Goal: Complete application form: Complete application form

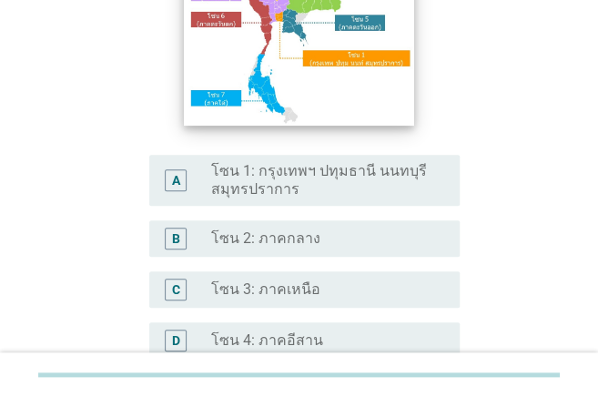
scroll to position [303, 0]
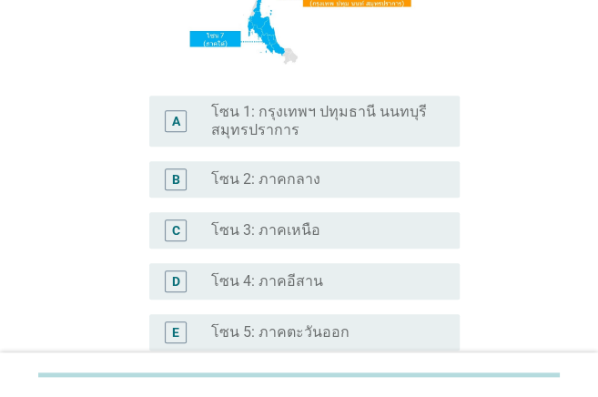
click at [275, 234] on label "โซน 3: ภาคเหนือ" at bounding box center [265, 230] width 109 height 18
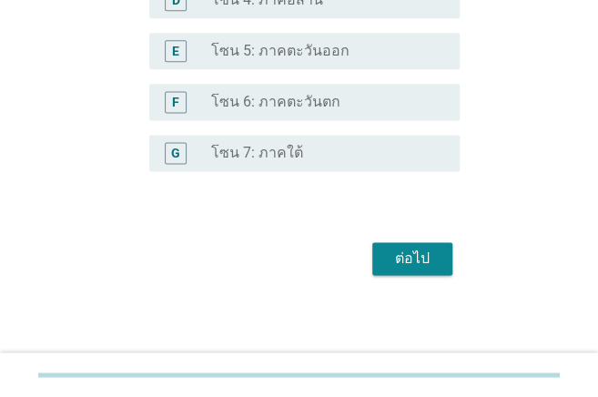
scroll to position [586, 0]
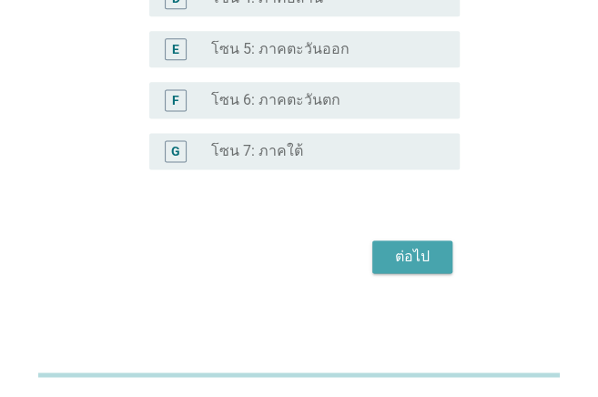
click at [409, 253] on div "ต่อไป" at bounding box center [412, 257] width 51 height 22
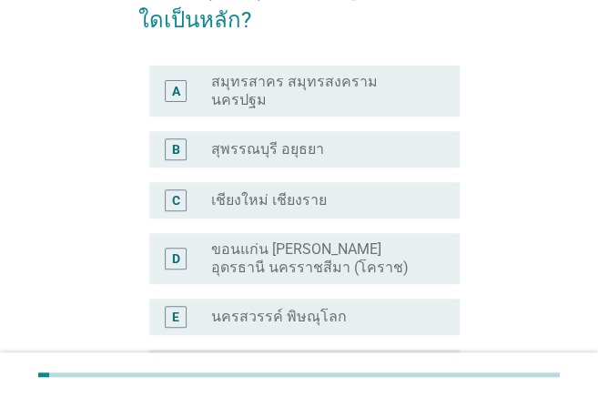
scroll to position [182, 0]
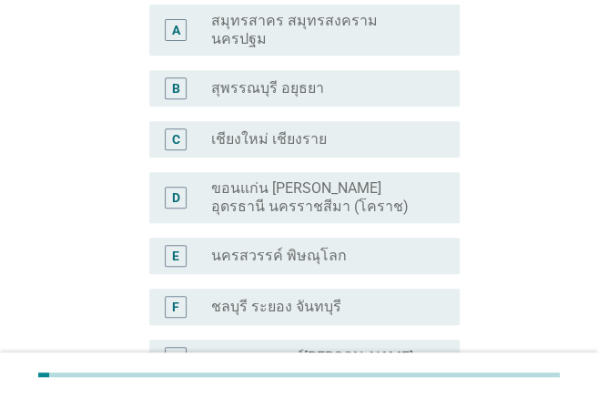
click at [243, 247] on label "นครสวรรค์ พิษณุโลก" at bounding box center [279, 256] width 136 height 18
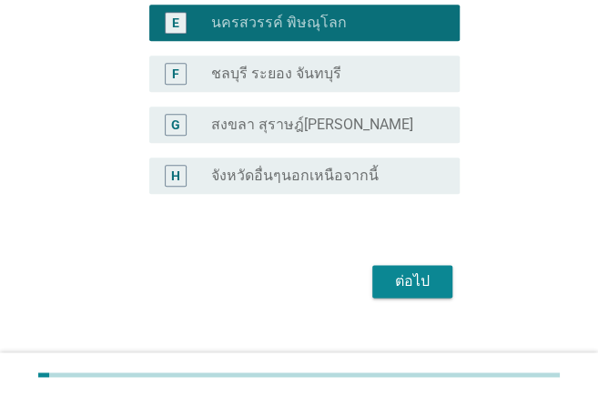
scroll to position [424, 0]
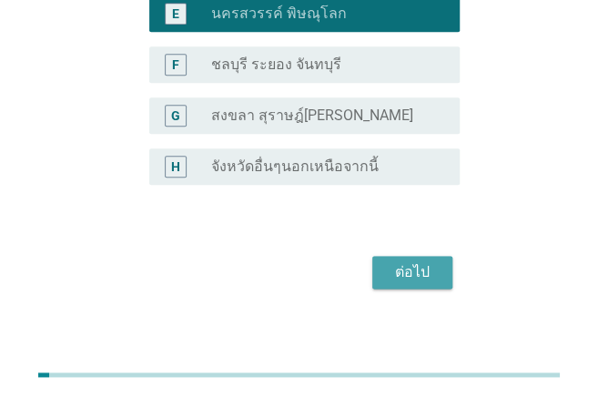
click at [400, 262] on div "ต่อไป" at bounding box center [412, 272] width 51 height 22
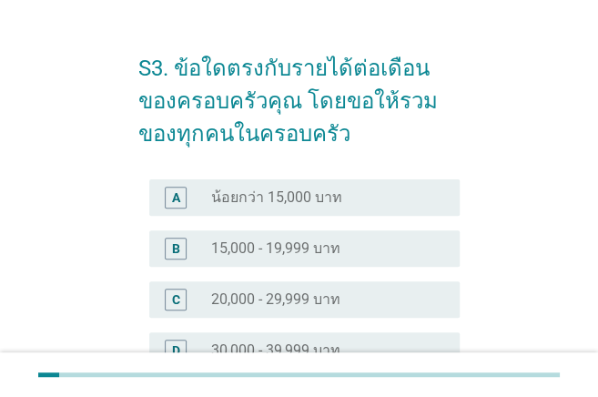
scroll to position [60, 0]
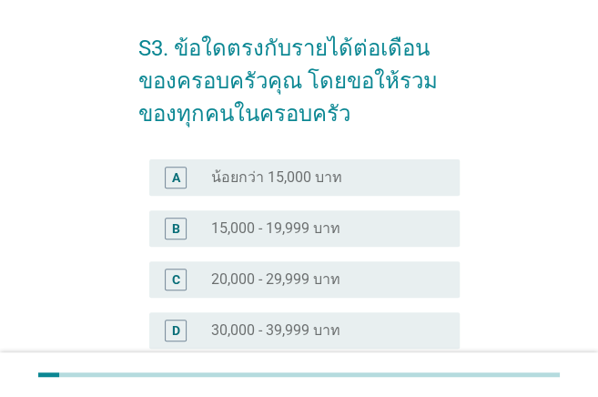
click at [292, 177] on label "น้อยกว่า 15,000 บาท" at bounding box center [276, 177] width 131 height 18
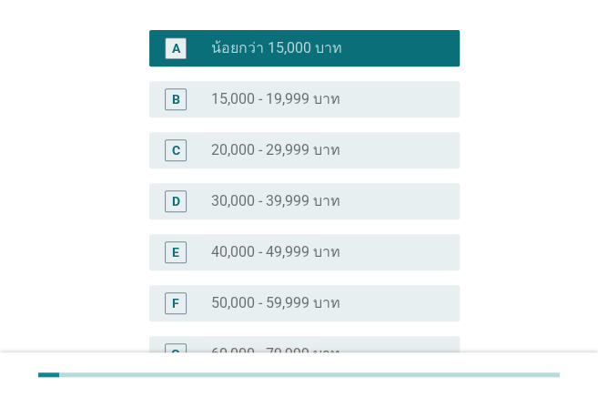
scroll to position [182, 0]
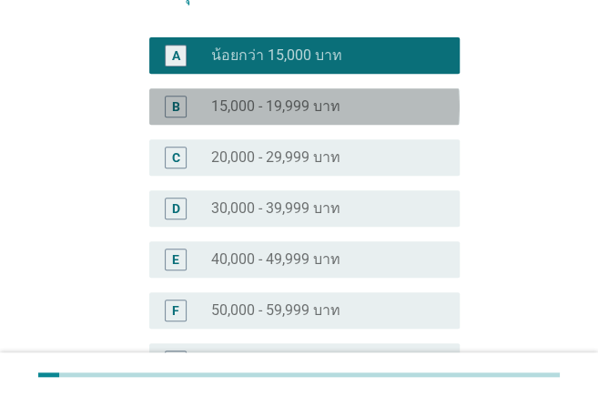
click at [286, 107] on label "15,000 - 19,999 บาท" at bounding box center [275, 106] width 129 height 18
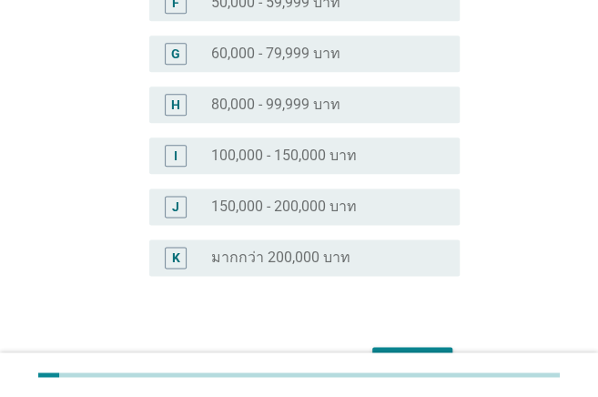
scroll to position [595, 0]
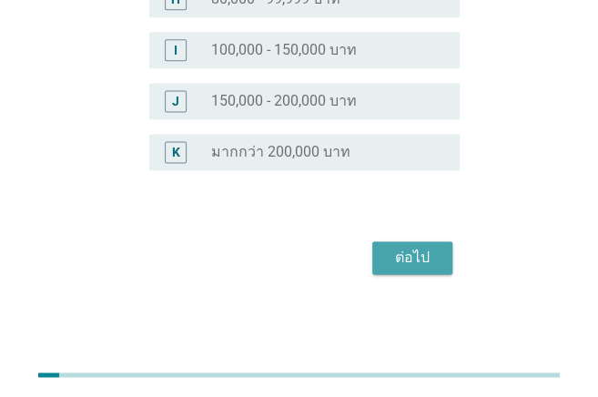
click at [428, 256] on div "ต่อไป" at bounding box center [412, 258] width 51 height 22
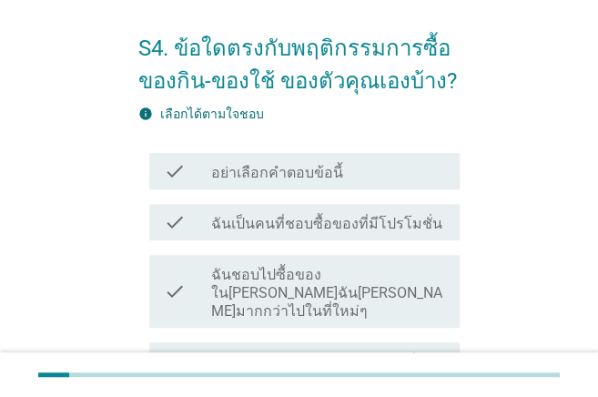
scroll to position [121, 0]
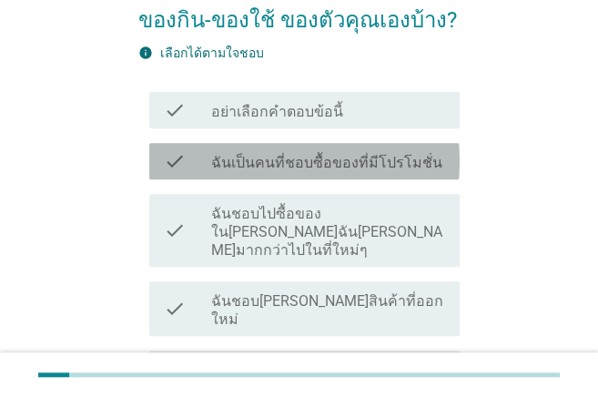
click at [310, 160] on label "ฉันเป็นคนที่ชอบซื้อของที่มีโปรโมชั่น" at bounding box center [326, 163] width 231 height 18
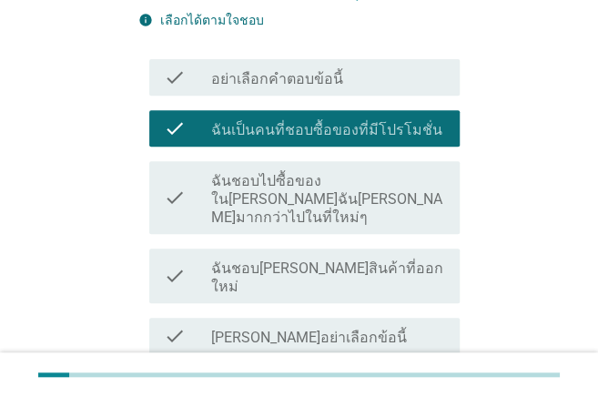
scroll to position [182, 0]
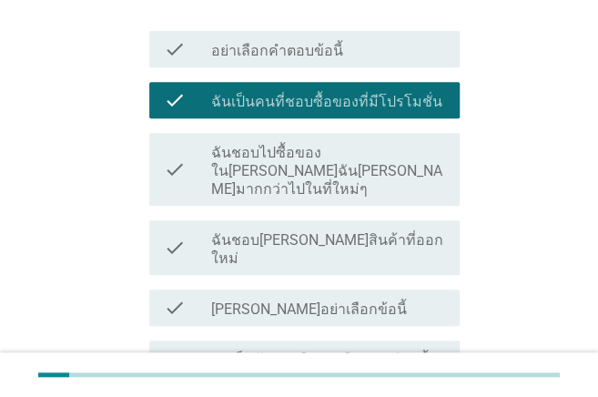
click at [334, 168] on label "ฉันชอบไปซื้อของใน[PERSON_NAME]ฉัน[PERSON_NAME]มากกว่าไปในที่ใหม่ๆ" at bounding box center [328, 171] width 234 height 55
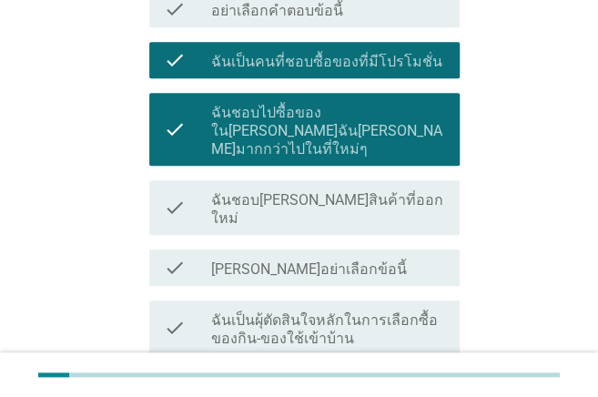
scroll to position [242, 0]
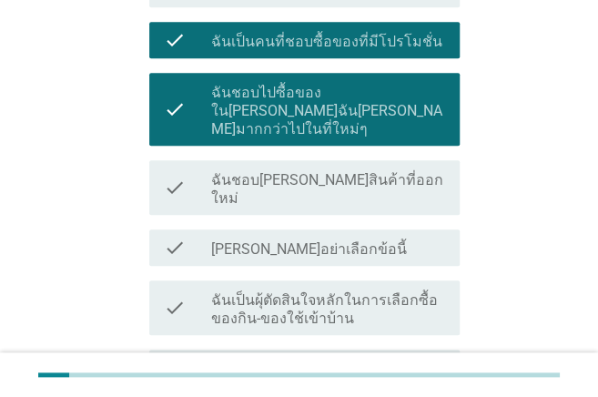
click at [376, 167] on div "check_box_outline_blank ฉันชอบ[PERSON_NAME]สินค้าที่ออกใหม่" at bounding box center [328, 187] width 234 height 40
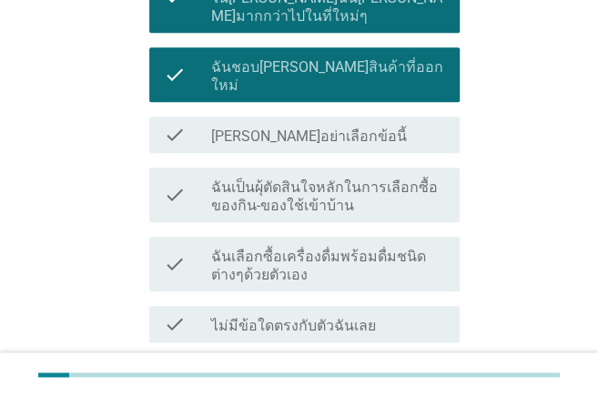
scroll to position [364, 0]
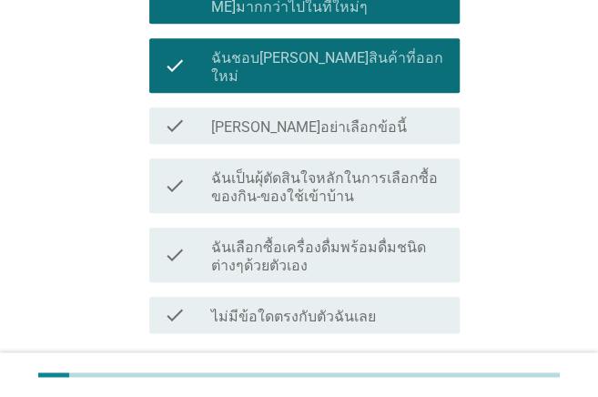
click at [357, 169] on label "ฉันเป็นผุ้ตัดสินใจหลักในการเลือกซื้อของกิน-ของใช้เข้าบ้าน" at bounding box center [328, 187] width 234 height 36
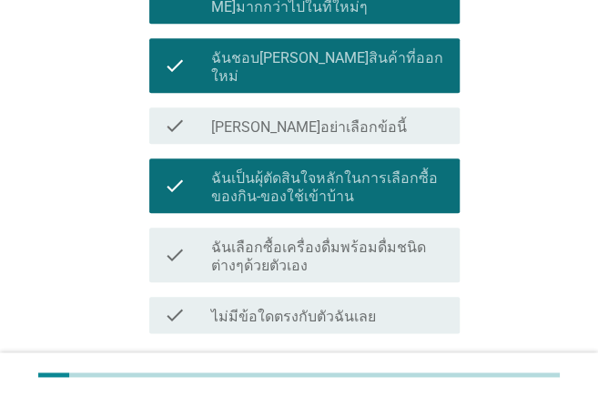
scroll to position [424, 0]
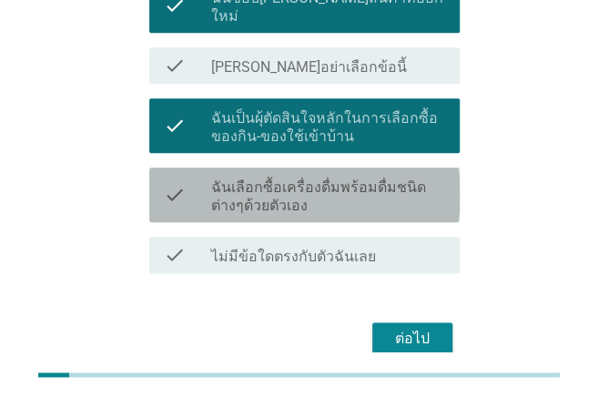
click at [298, 178] on label "ฉันเลือกซื้อเครื่องดื่มพร้อมดื่มชนิดต่างๆด้วยตัวเอง" at bounding box center [328, 196] width 234 height 36
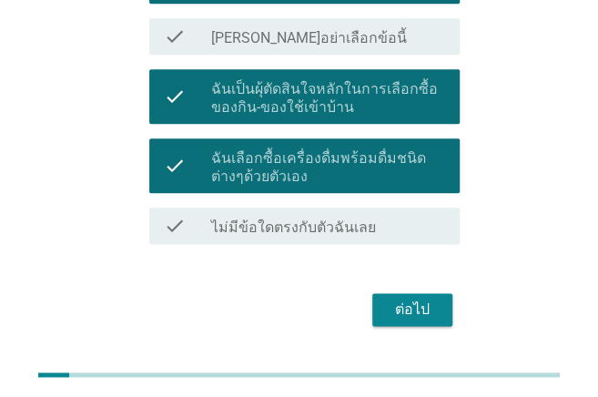
scroll to position [468, 0]
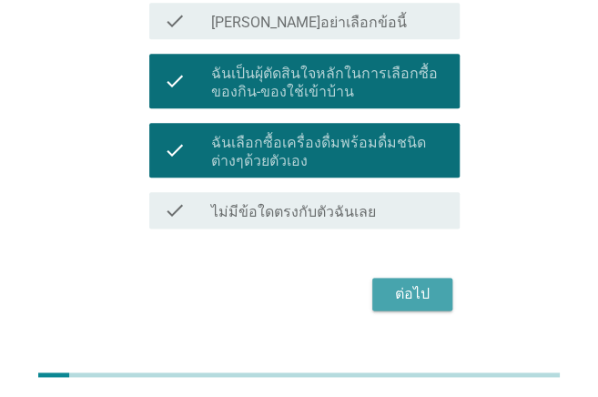
click at [409, 283] on div "ต่อไป" at bounding box center [412, 294] width 51 height 22
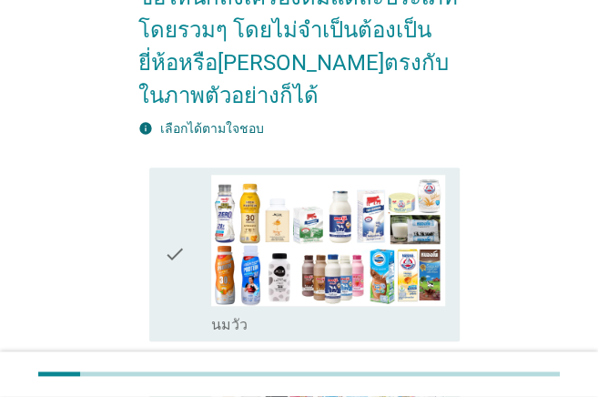
scroll to position [303, 0]
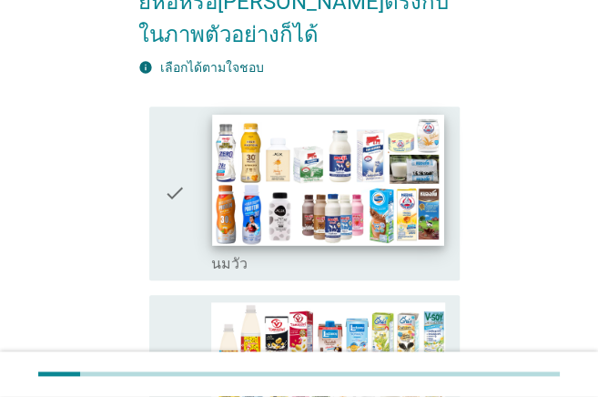
click at [381, 176] on img at bounding box center [328, 179] width 232 height 130
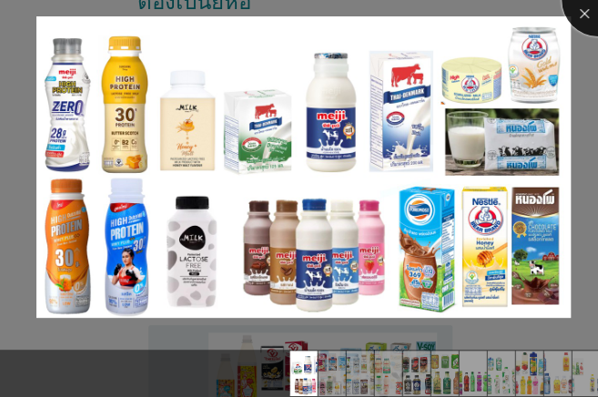
click at [582, 24] on div at bounding box center [597, 0] width 73 height 73
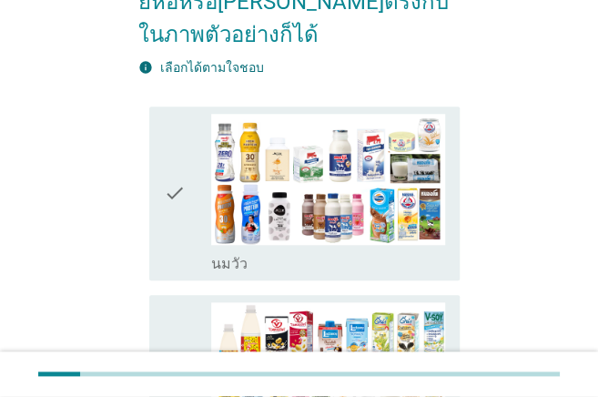
click at [180, 194] on icon "check" at bounding box center [175, 194] width 22 height 160
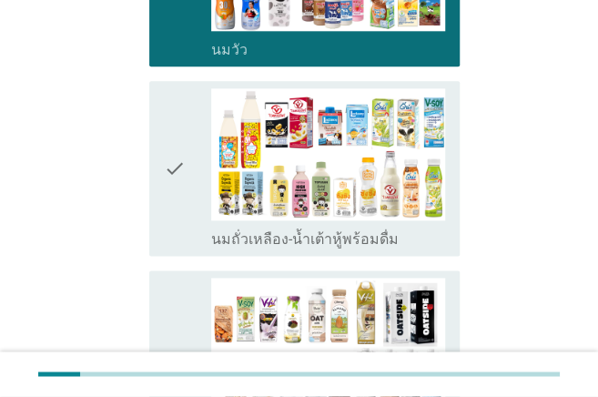
scroll to position [546, 0]
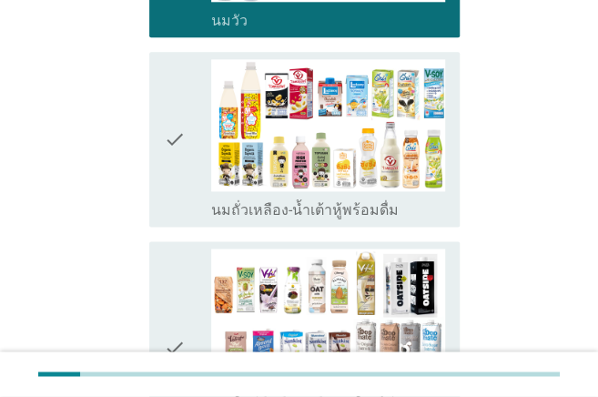
click at [175, 146] on icon "check" at bounding box center [175, 139] width 22 height 160
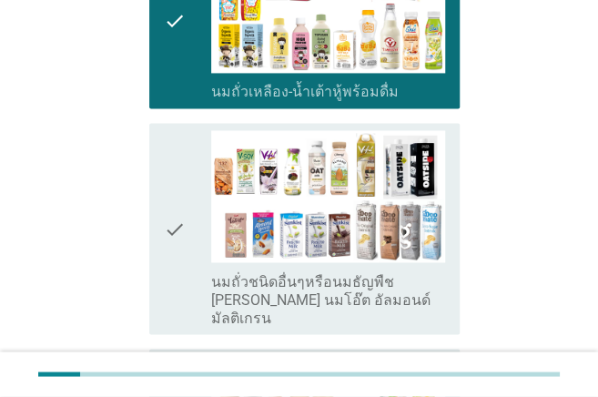
scroll to position [667, 0]
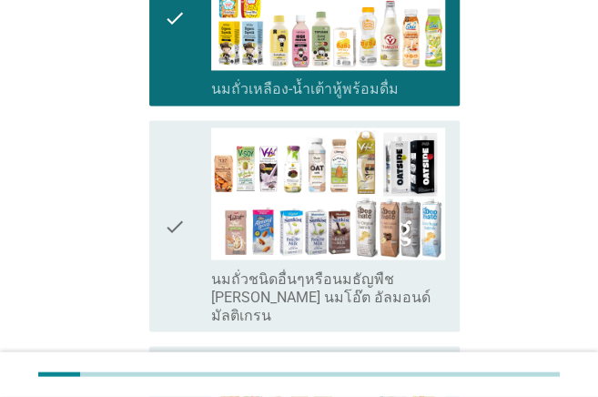
click at [166, 206] on icon "check" at bounding box center [175, 225] width 22 height 196
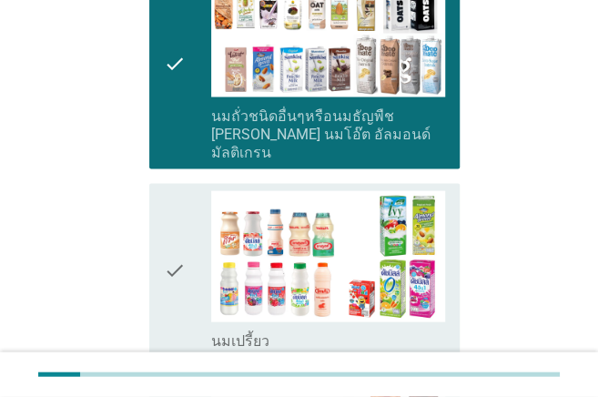
scroll to position [849, 0]
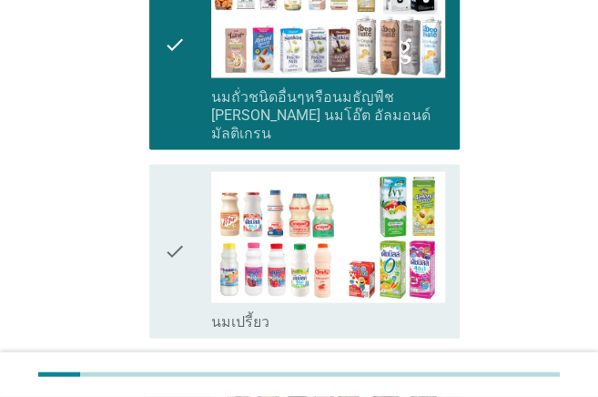
click at [166, 206] on icon "check" at bounding box center [175, 251] width 22 height 160
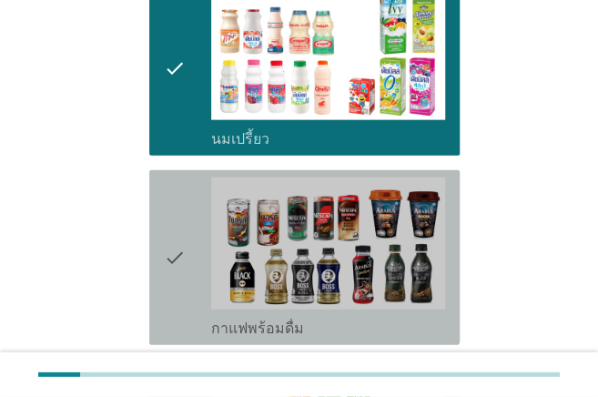
click at [166, 206] on icon "check" at bounding box center [175, 257] width 22 height 160
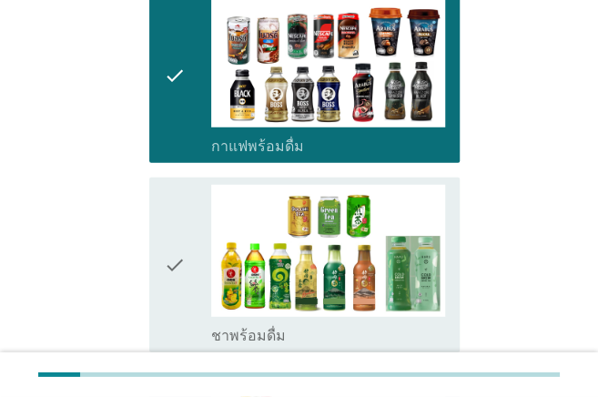
click at [166, 206] on icon "check" at bounding box center [175, 265] width 22 height 160
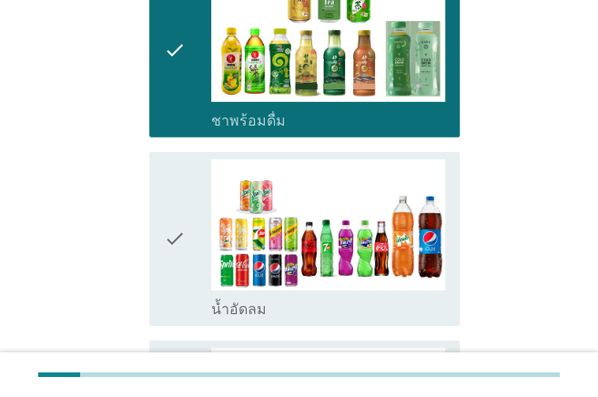
scroll to position [1455, 0]
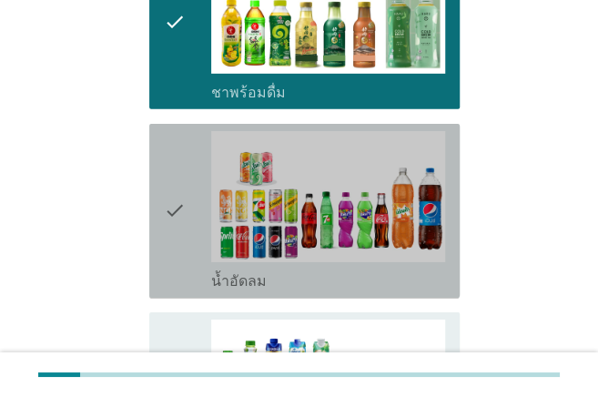
click at [166, 206] on icon "check" at bounding box center [175, 211] width 22 height 160
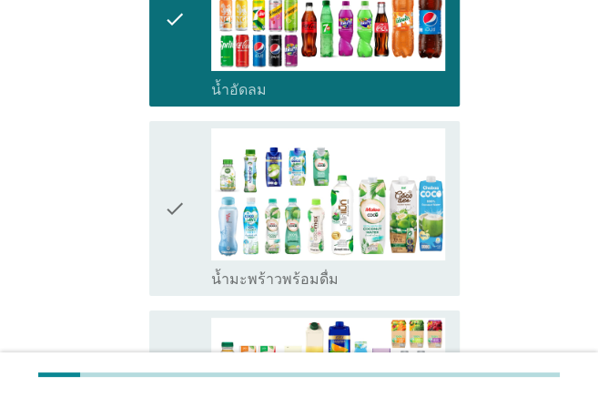
scroll to position [1697, 0]
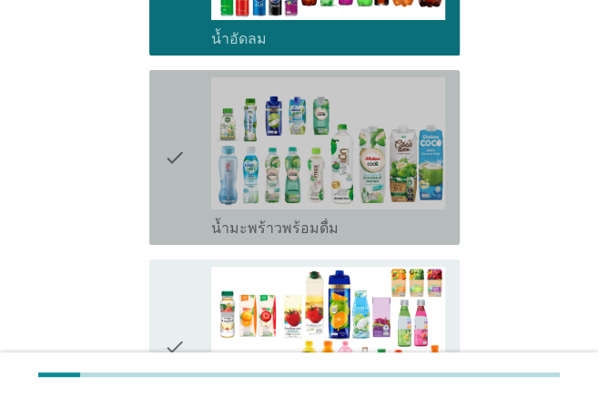
click at [184, 147] on icon "check" at bounding box center [175, 157] width 22 height 160
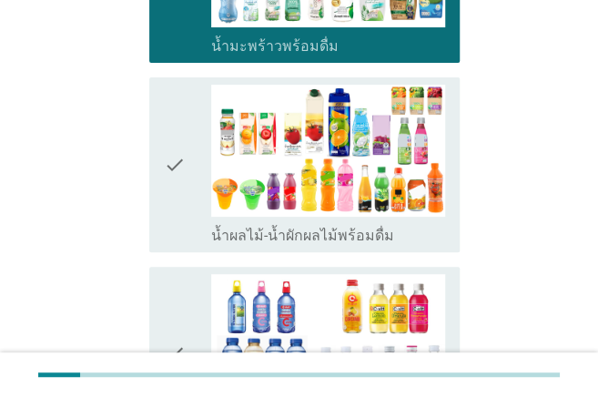
click at [184, 147] on icon "check" at bounding box center [175, 165] width 22 height 160
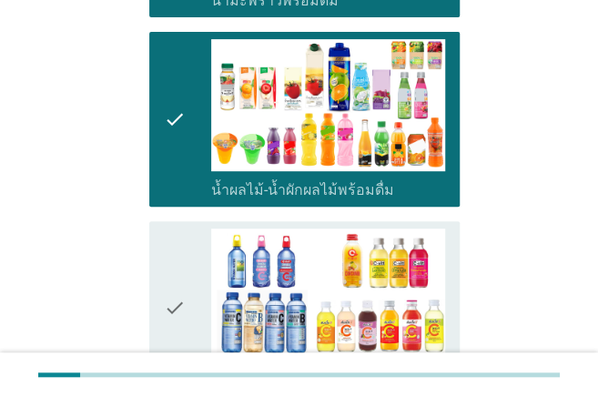
scroll to position [2001, 0]
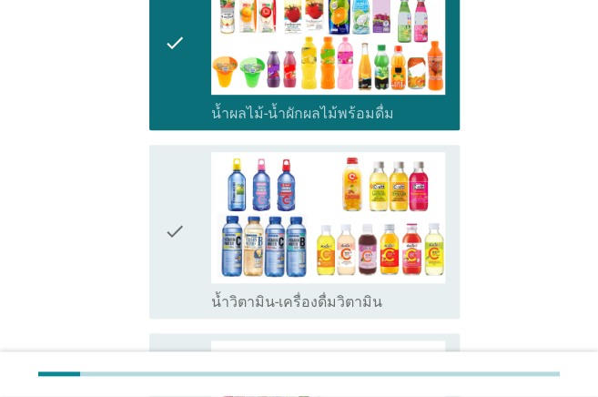
click at [187, 178] on div "check" at bounding box center [187, 232] width 46 height 160
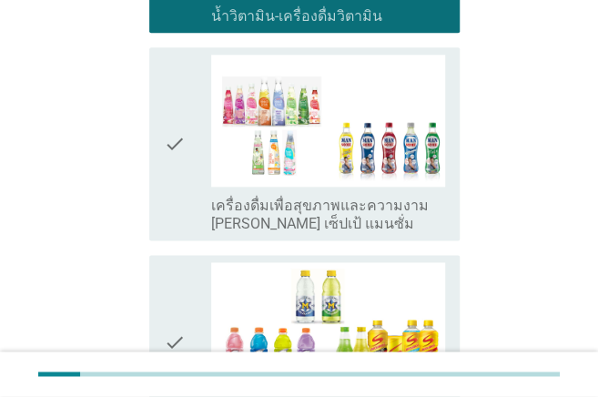
scroll to position [2304, 0]
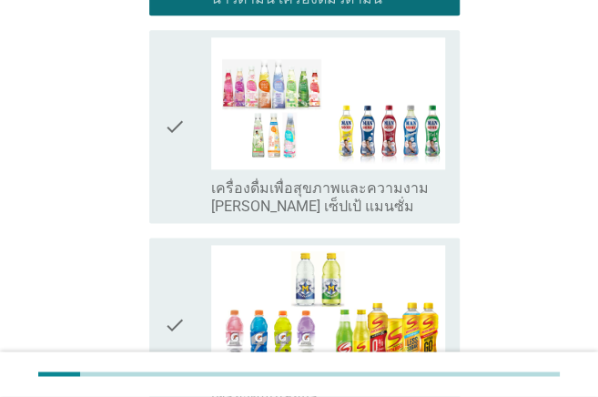
click at [180, 129] on icon "check" at bounding box center [175, 126] width 22 height 178
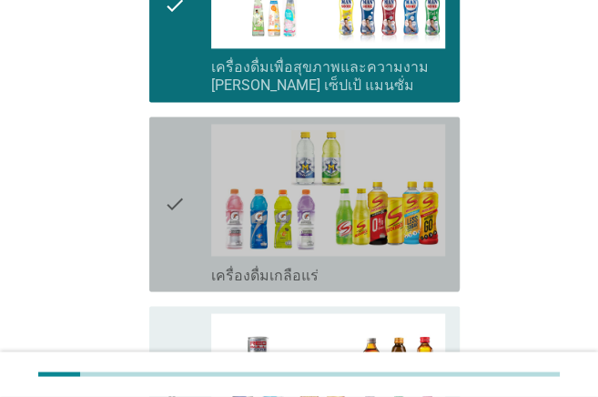
click at [182, 155] on icon "check" at bounding box center [175, 204] width 22 height 160
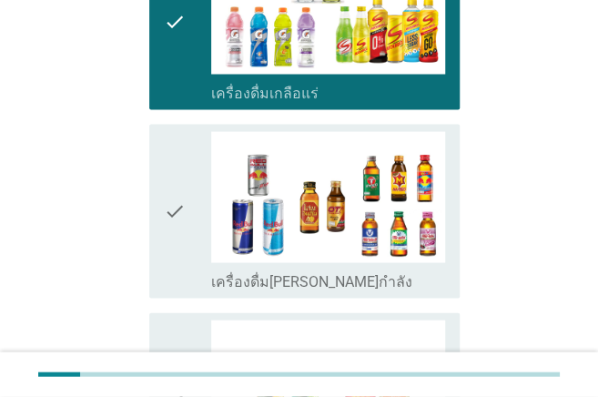
click at [182, 155] on icon "check" at bounding box center [175, 211] width 22 height 160
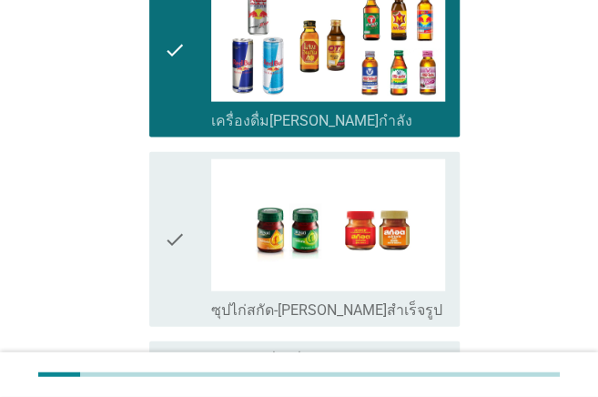
scroll to position [2789, 0]
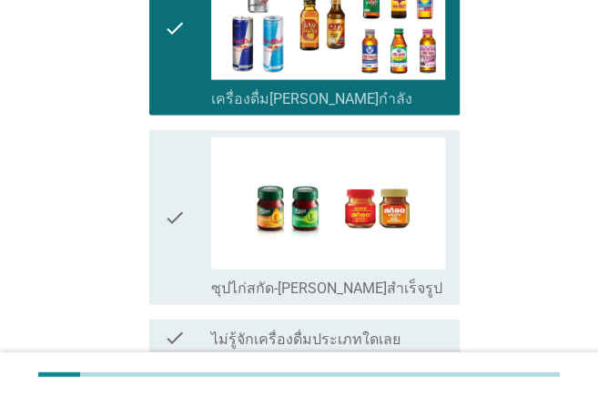
click at [182, 155] on icon "check" at bounding box center [175, 217] width 22 height 160
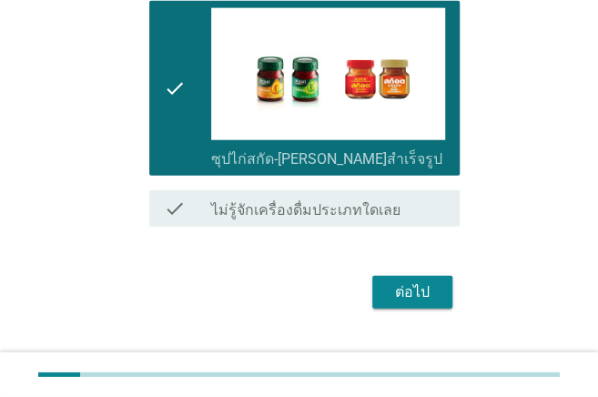
scroll to position [2929, 0]
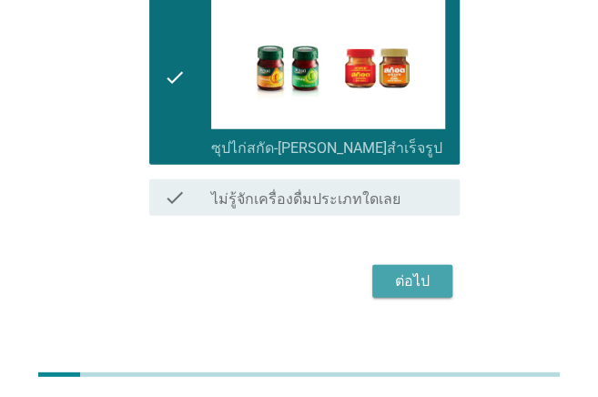
click at [404, 270] on div "ต่อไป" at bounding box center [412, 281] width 51 height 22
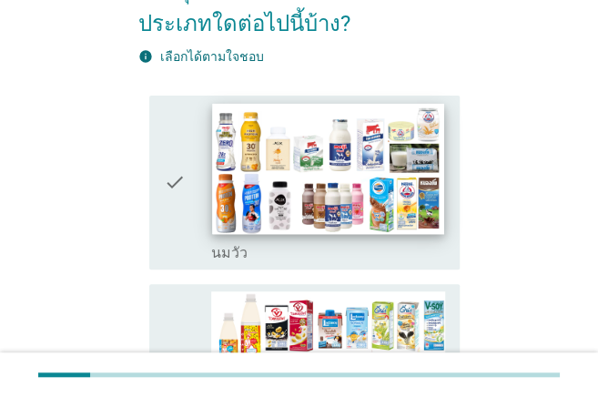
scroll to position [121, 0]
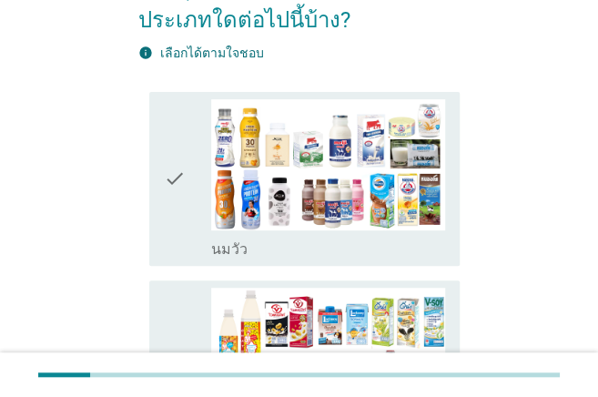
click at [177, 177] on icon "check" at bounding box center [175, 179] width 22 height 160
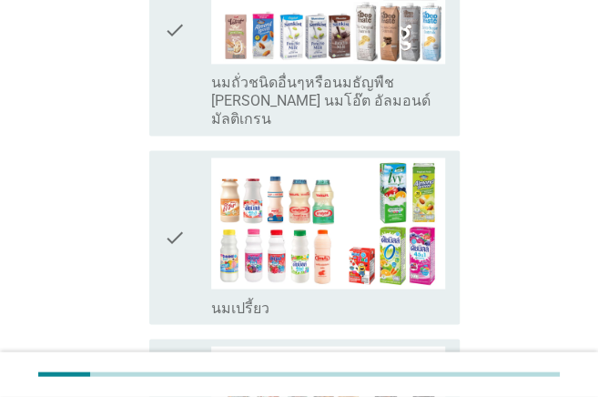
scroll to position [667, 0]
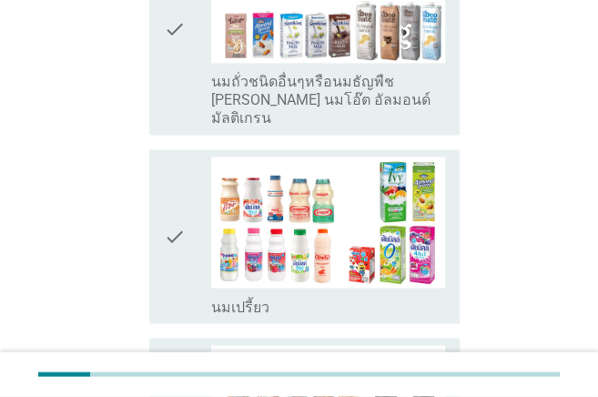
click at [179, 206] on icon "check" at bounding box center [175, 236] width 22 height 160
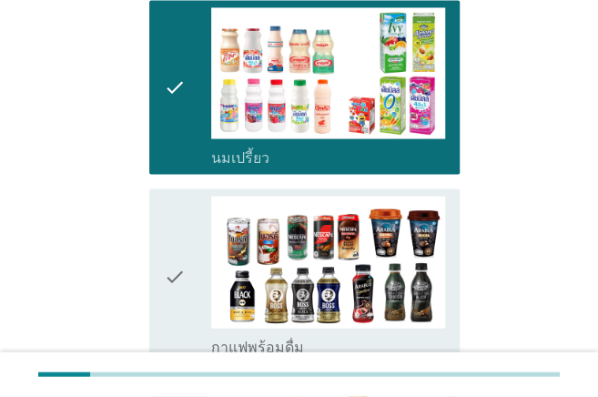
scroll to position [849, 0]
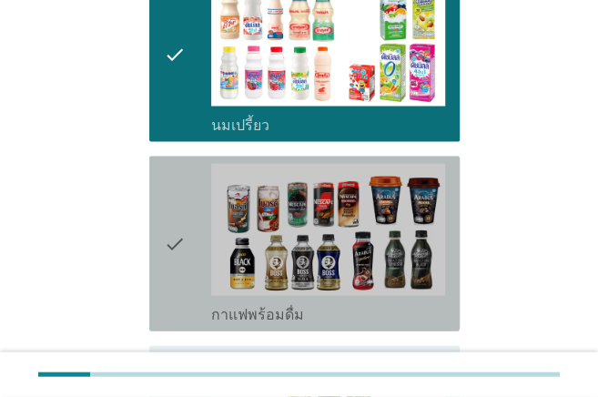
click at [179, 206] on icon "check" at bounding box center [175, 243] width 22 height 160
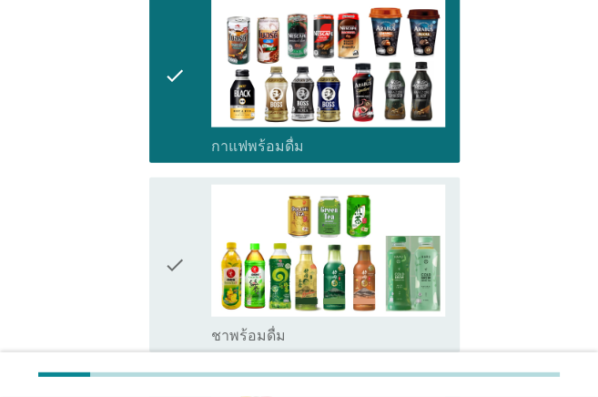
scroll to position [1031, 0]
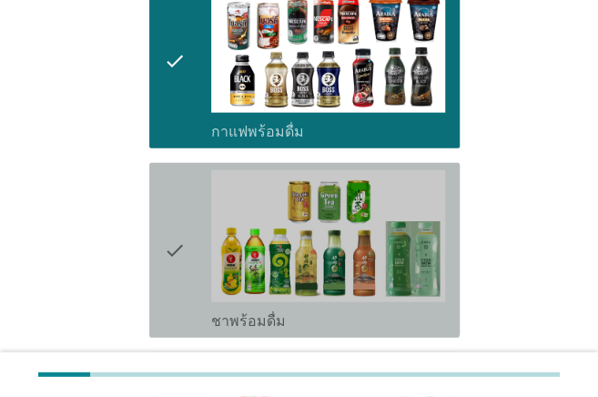
click at [179, 206] on icon "check" at bounding box center [175, 250] width 22 height 160
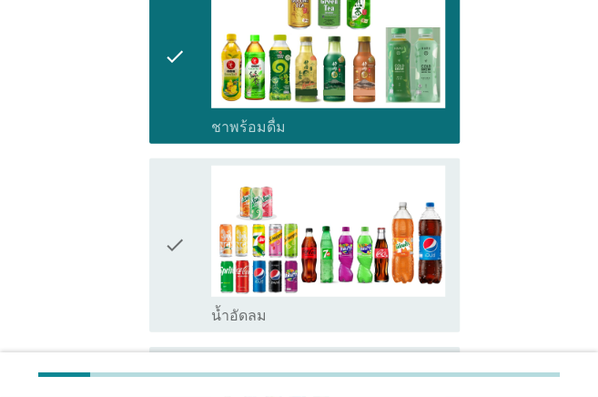
scroll to position [1273, 0]
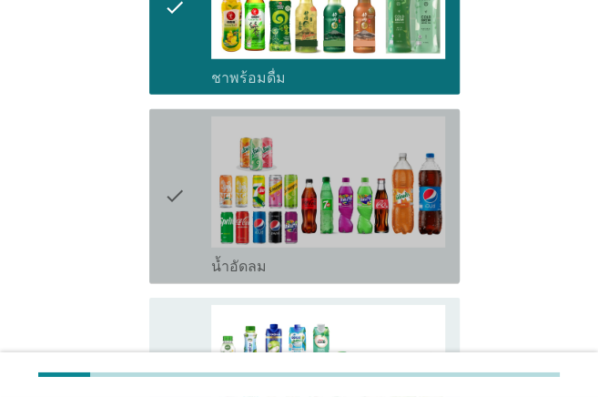
click at [181, 190] on icon "check" at bounding box center [175, 196] width 22 height 160
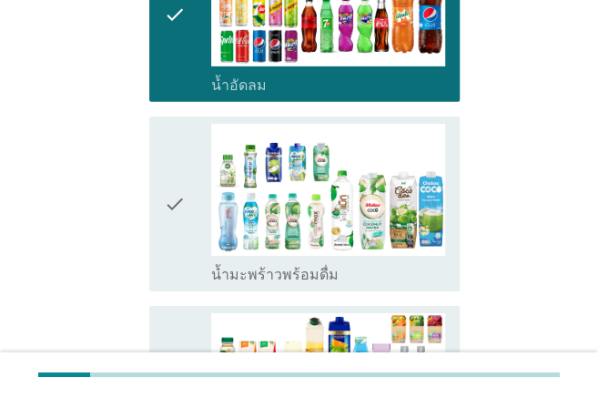
scroll to position [1455, 0]
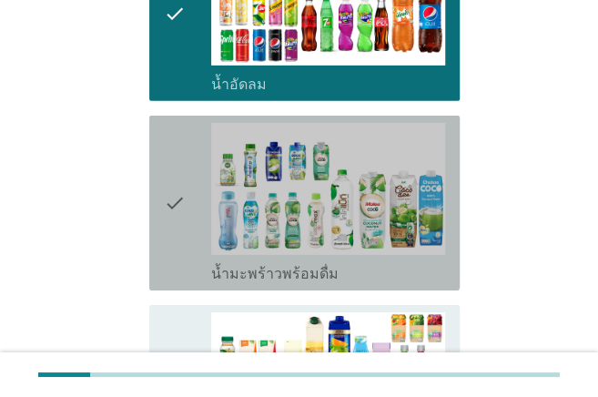
click at [181, 190] on icon "check" at bounding box center [175, 203] width 22 height 160
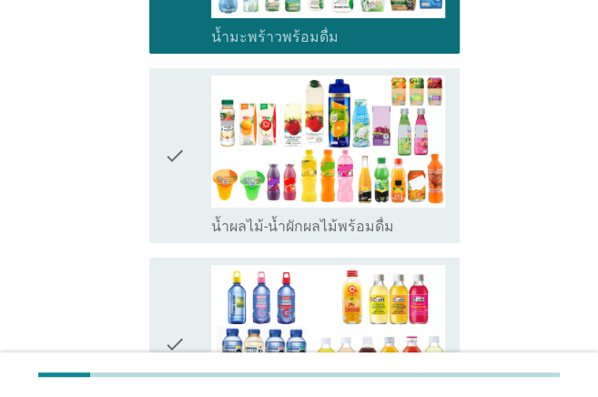
scroll to position [1697, 0]
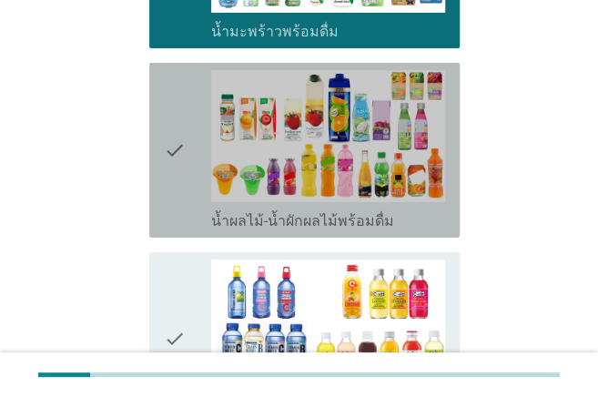
click at [175, 153] on icon "check" at bounding box center [175, 150] width 22 height 160
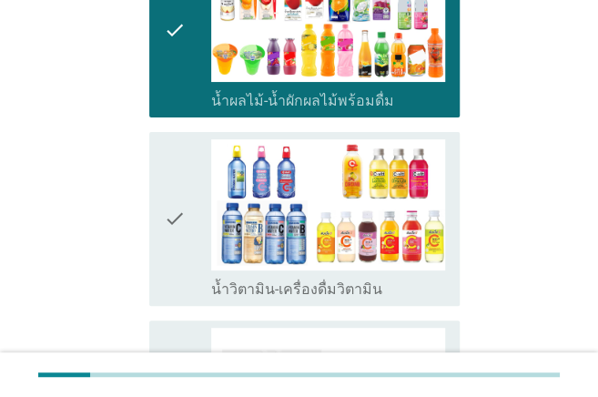
scroll to position [1819, 0]
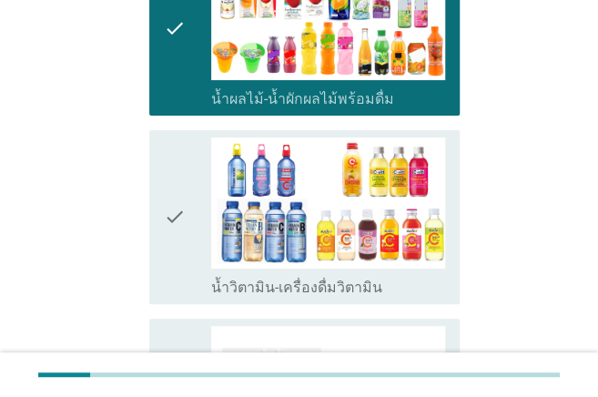
click at [172, 177] on icon "check" at bounding box center [175, 217] width 22 height 160
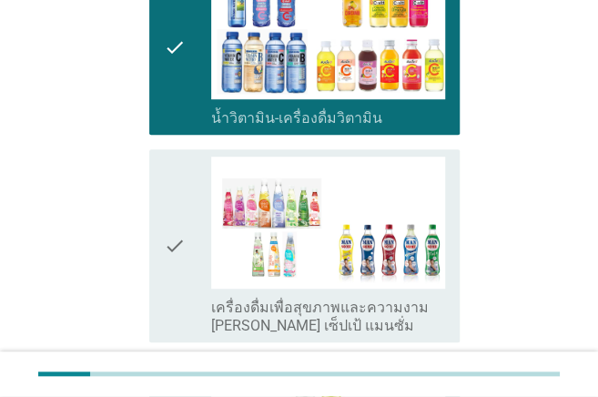
scroll to position [2001, 0]
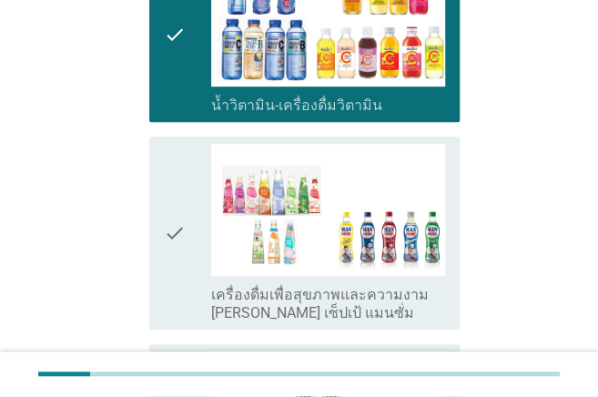
click at [172, 177] on icon "check" at bounding box center [175, 233] width 22 height 178
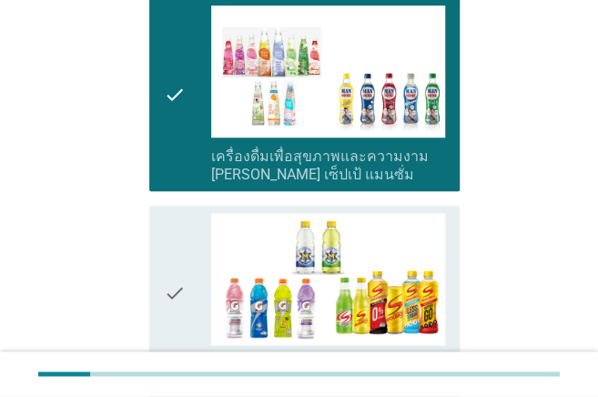
scroll to position [2183, 0]
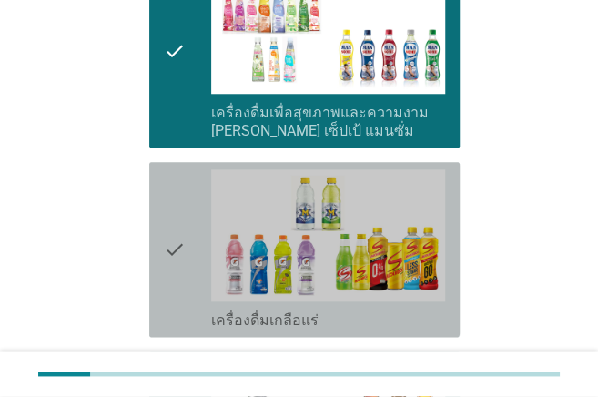
click at [172, 177] on icon "check" at bounding box center [175, 249] width 22 height 160
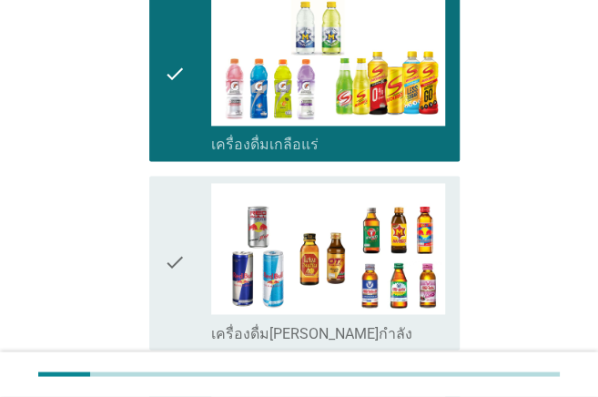
scroll to position [2365, 0]
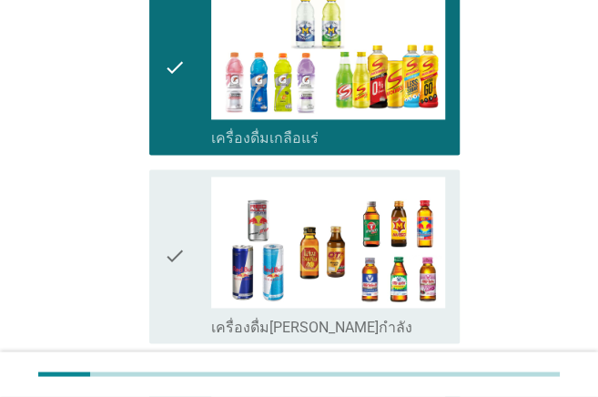
click at [172, 178] on icon "check" at bounding box center [175, 256] width 22 height 160
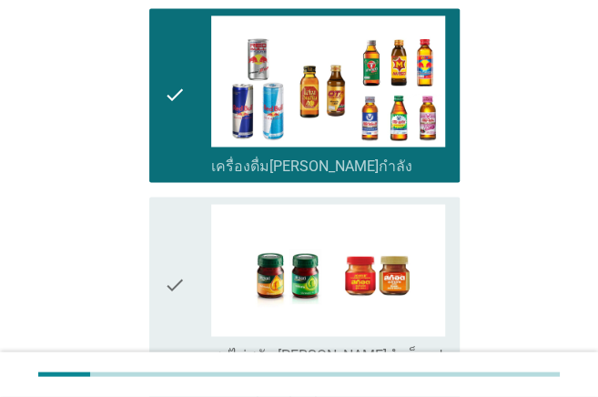
scroll to position [2607, 0]
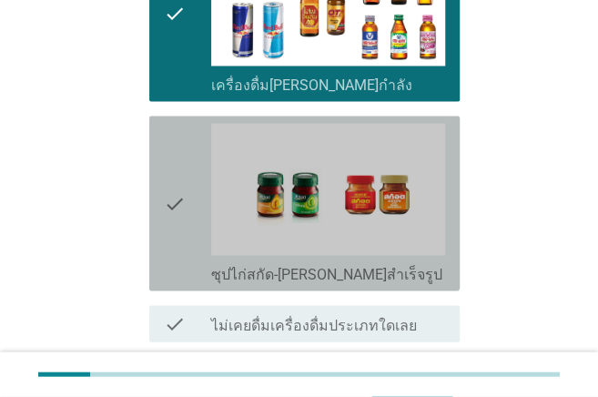
click at [172, 178] on icon "check" at bounding box center [175, 203] width 22 height 160
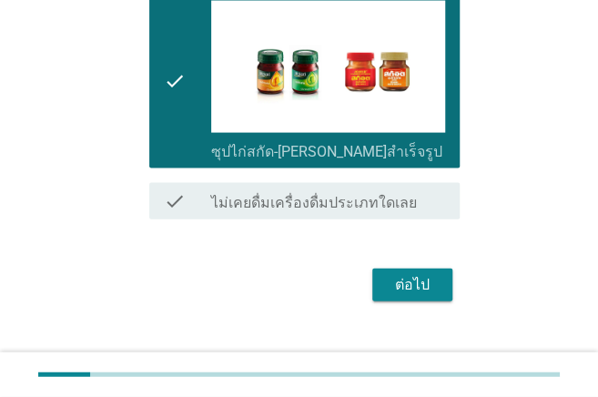
scroll to position [2733, 0]
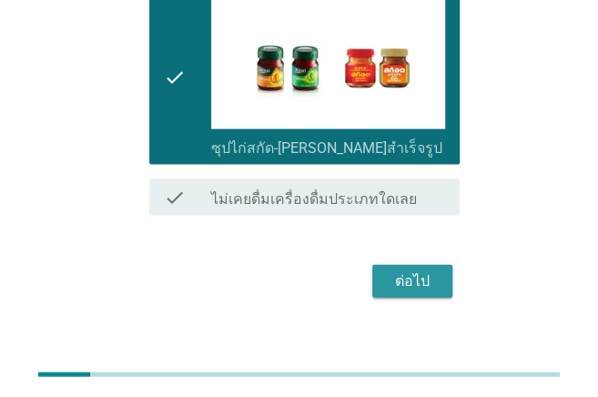
click at [409, 270] on div "ต่อไป" at bounding box center [412, 281] width 51 height 22
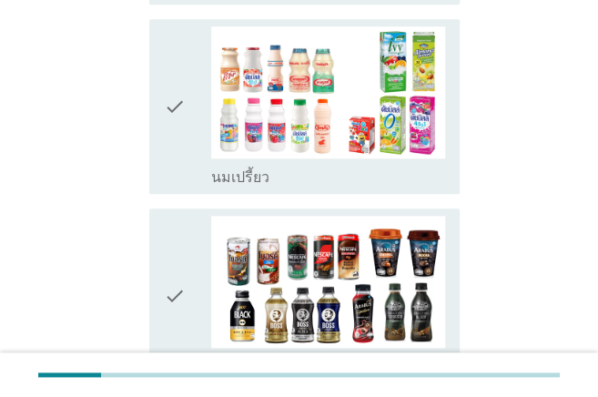
scroll to position [424, 0]
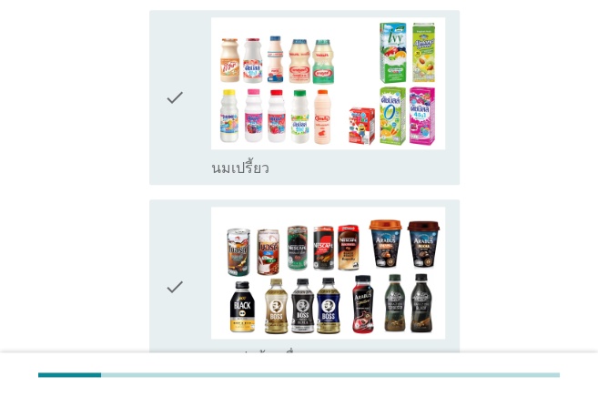
click at [181, 101] on icon "check" at bounding box center [175, 97] width 22 height 160
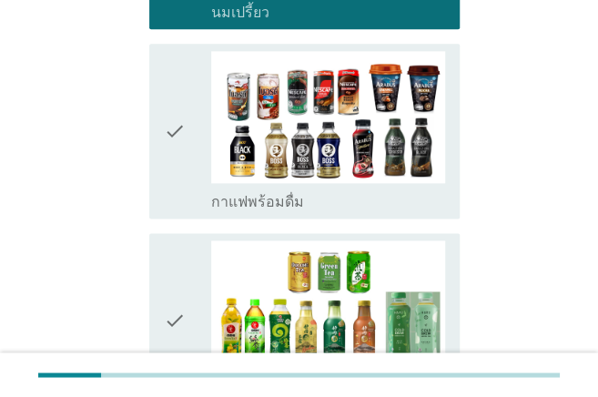
scroll to position [606, 0]
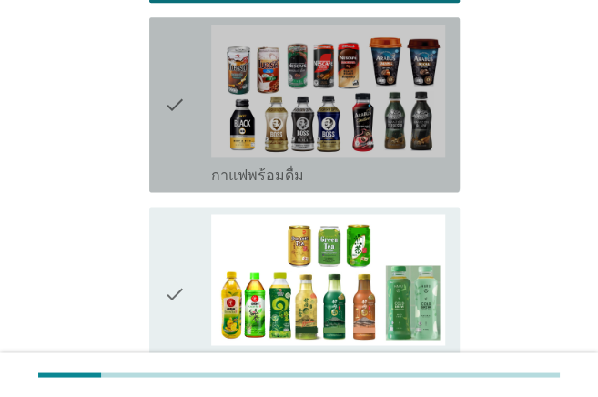
click at [171, 100] on icon "check" at bounding box center [175, 105] width 22 height 160
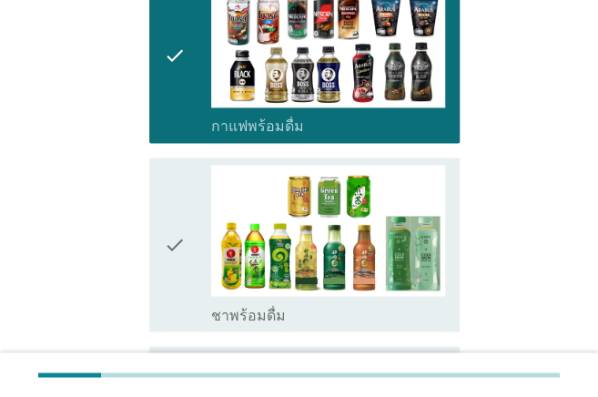
scroll to position [788, 0]
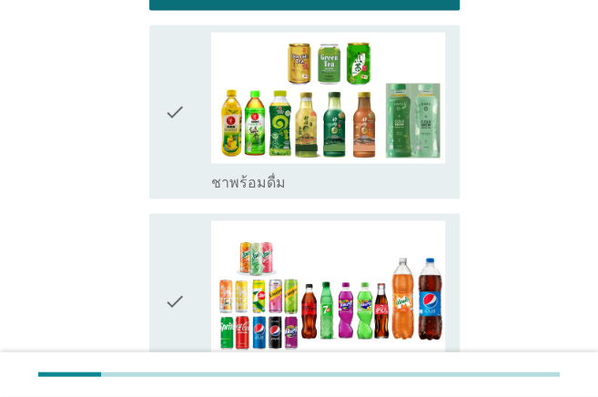
click at [166, 100] on icon "check" at bounding box center [175, 112] width 22 height 160
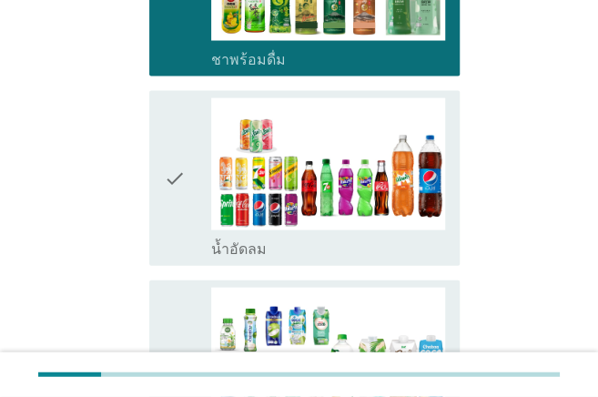
scroll to position [970, 0]
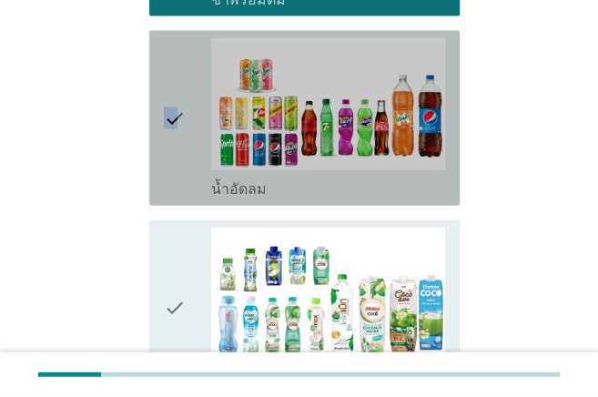
click at [178, 104] on icon "check" at bounding box center [175, 118] width 22 height 160
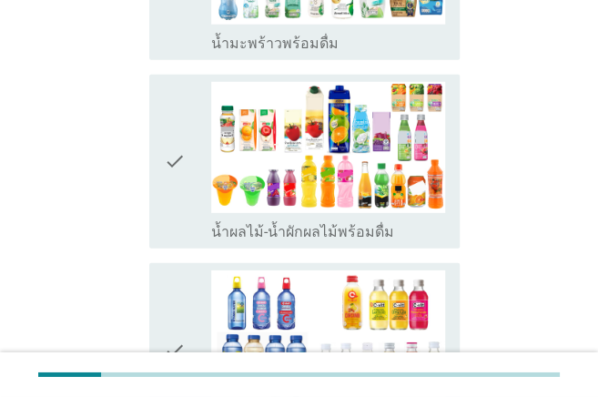
scroll to position [1334, 0]
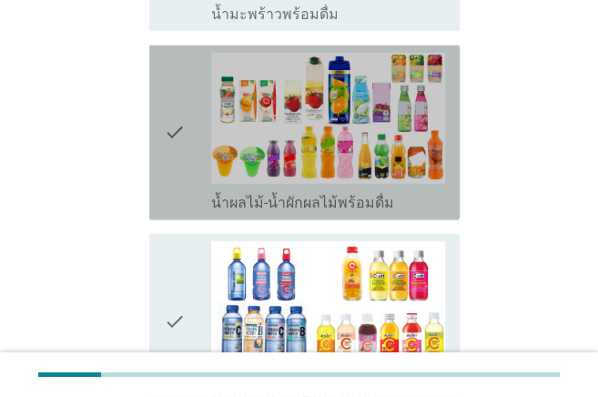
click at [169, 117] on icon "check" at bounding box center [175, 133] width 22 height 160
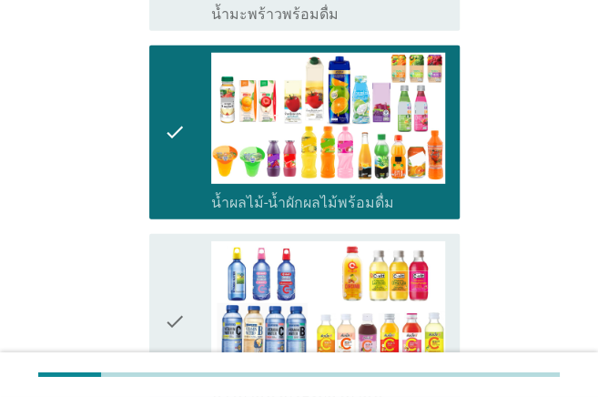
click at [169, 117] on icon "check" at bounding box center [175, 133] width 22 height 160
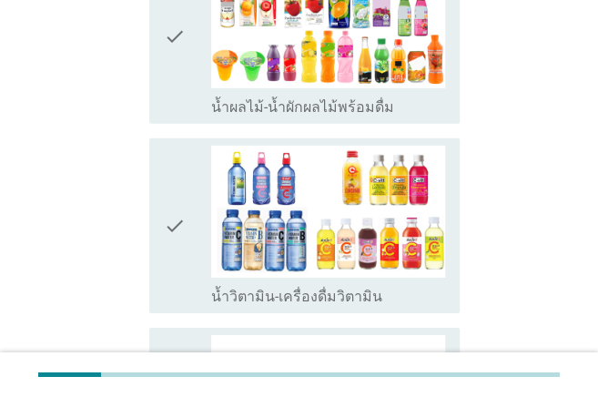
scroll to position [1576, 0]
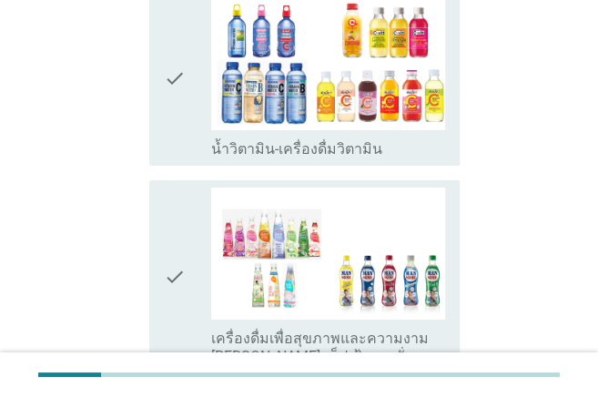
click at [173, 89] on icon "check" at bounding box center [175, 78] width 22 height 160
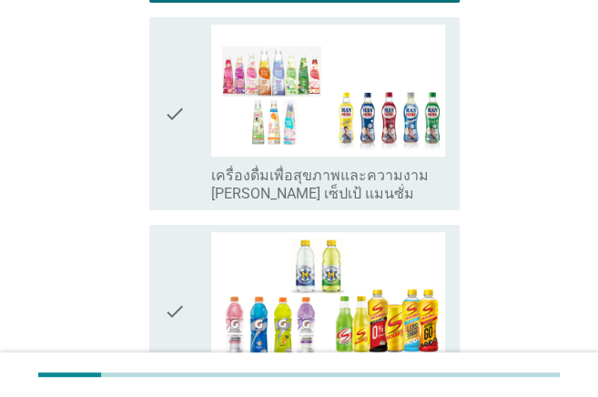
scroll to position [1879, 0]
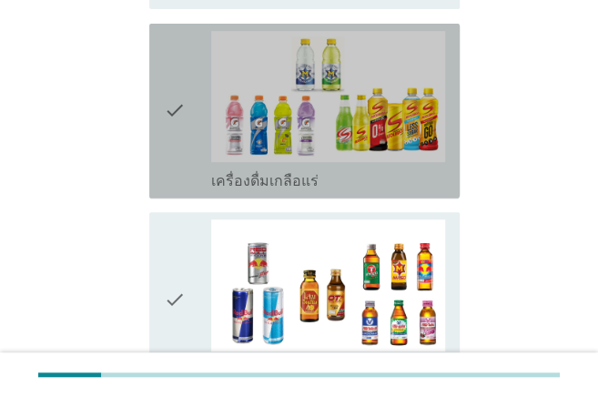
click at [173, 94] on icon "check" at bounding box center [175, 111] width 22 height 160
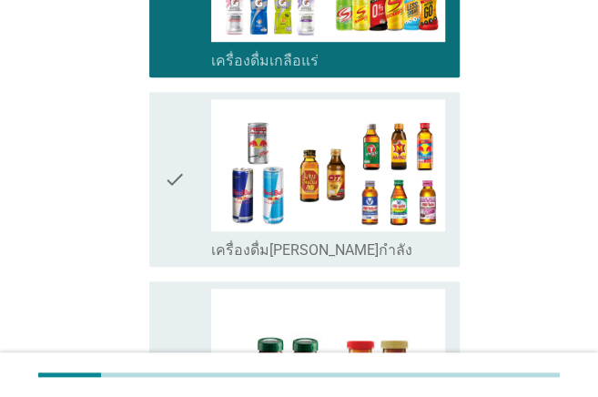
scroll to position [2061, 0]
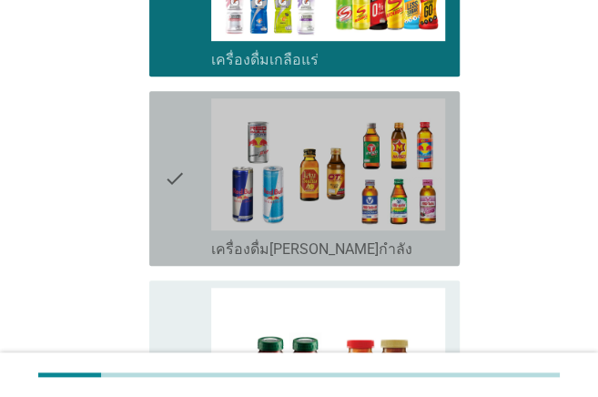
click at [156, 164] on div "check check_box เครื่องดื่ม[PERSON_NAME]กำลัง" at bounding box center [304, 178] width 310 height 175
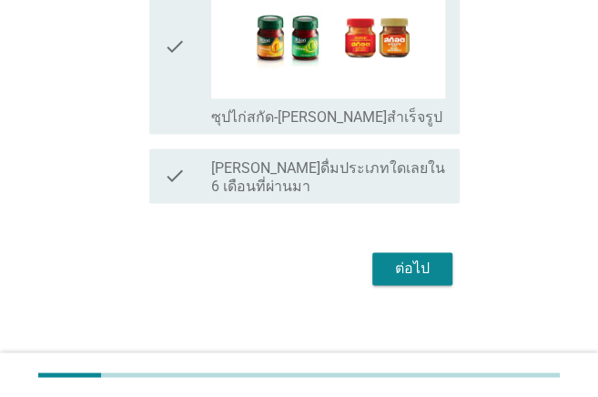
scroll to position [2389, 0]
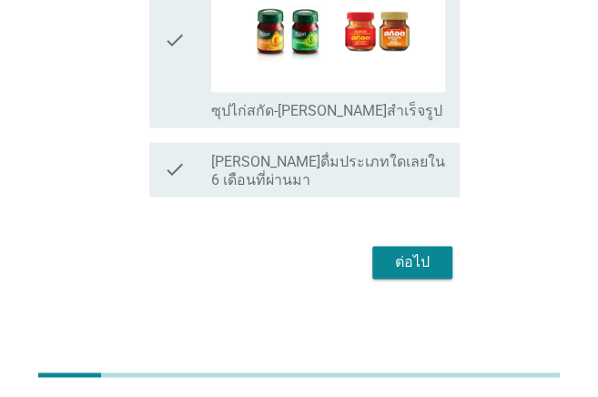
click at [409, 251] on div "ต่อไป" at bounding box center [412, 262] width 51 height 22
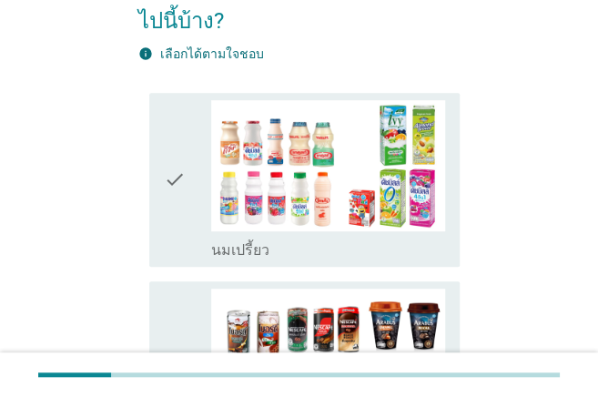
scroll to position [182, 0]
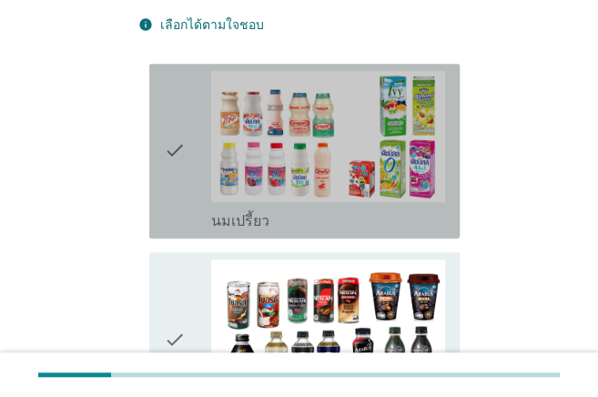
click at [179, 155] on icon "check" at bounding box center [175, 151] width 22 height 160
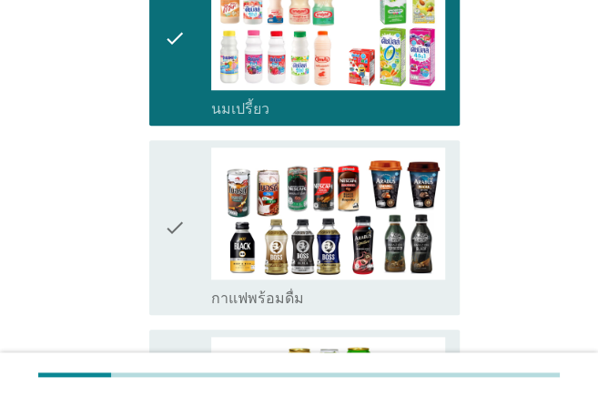
scroll to position [303, 0]
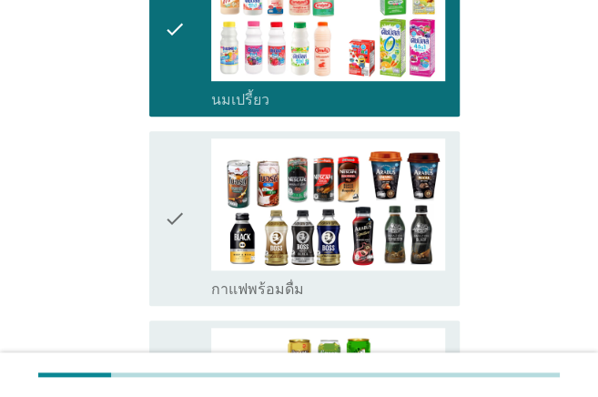
click at [173, 224] on icon "check" at bounding box center [175, 218] width 22 height 160
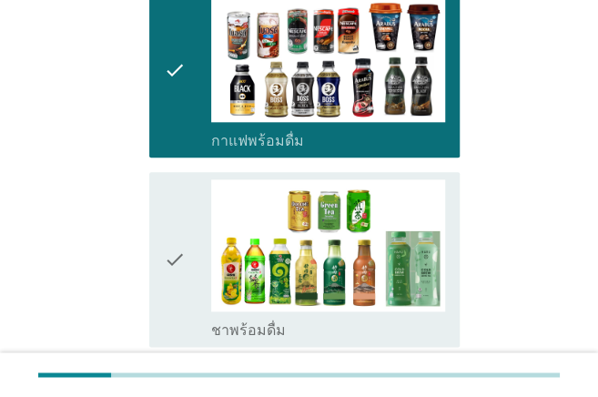
scroll to position [485, 0]
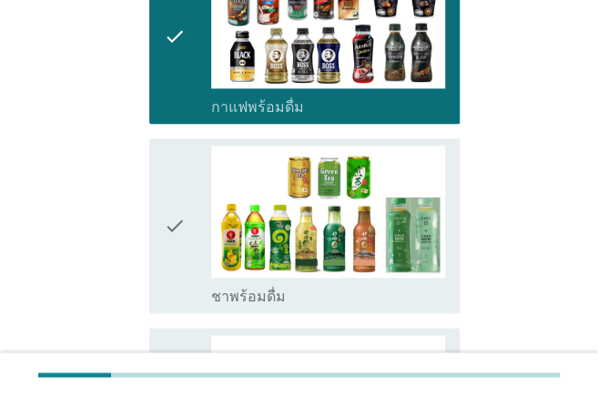
click at [173, 224] on icon "check" at bounding box center [175, 226] width 22 height 160
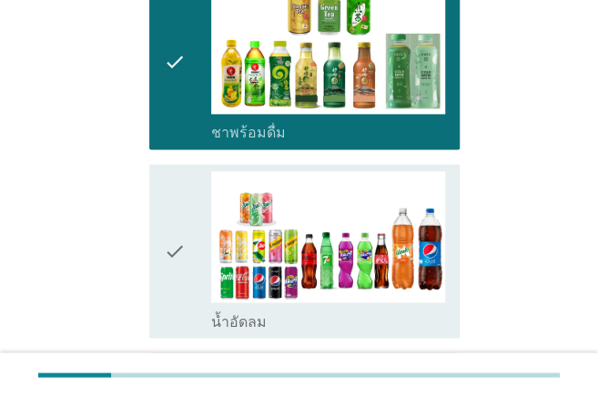
scroll to position [667, 0]
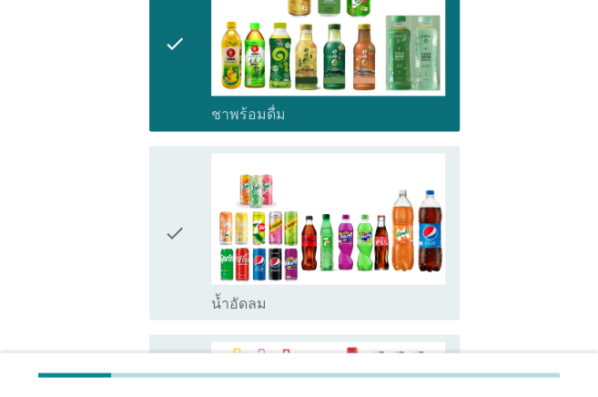
click at [172, 224] on icon "check" at bounding box center [175, 233] width 22 height 160
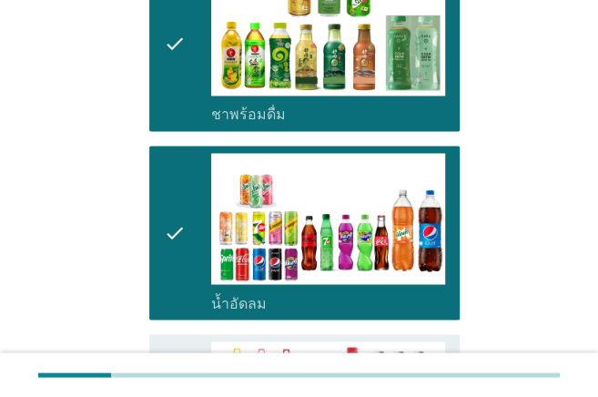
scroll to position [788, 0]
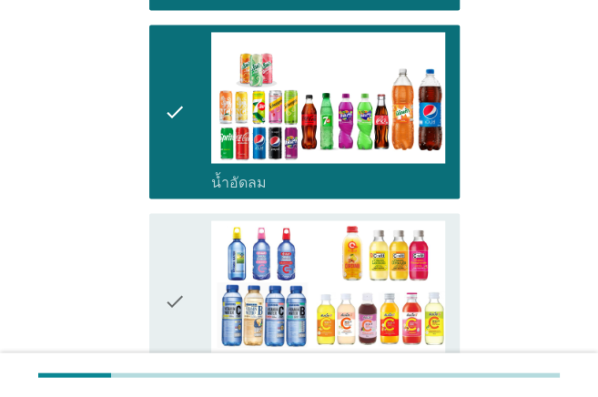
click at [167, 264] on icon "check" at bounding box center [175, 300] width 22 height 160
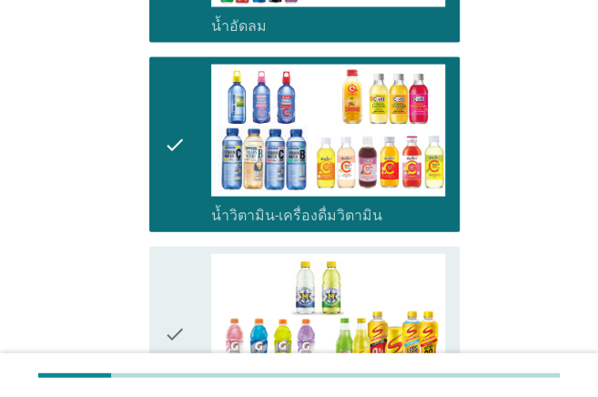
scroll to position [970, 0]
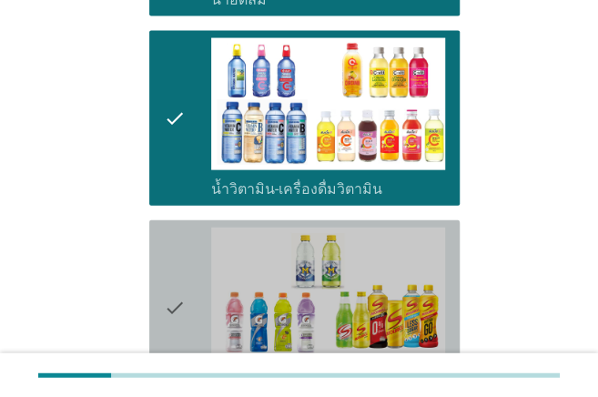
click at [166, 265] on icon "check" at bounding box center [175, 307] width 22 height 160
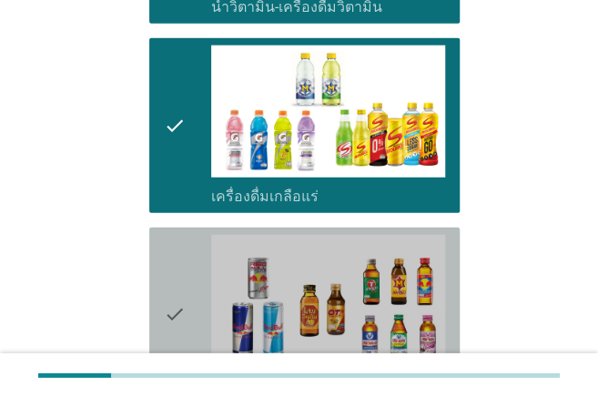
click at [166, 265] on icon "check" at bounding box center [175, 315] width 22 height 160
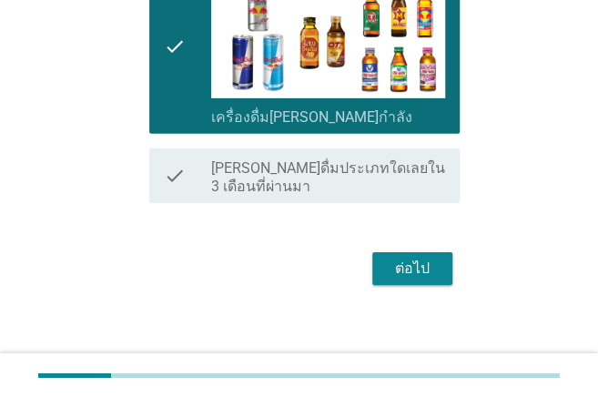
scroll to position [1428, 0]
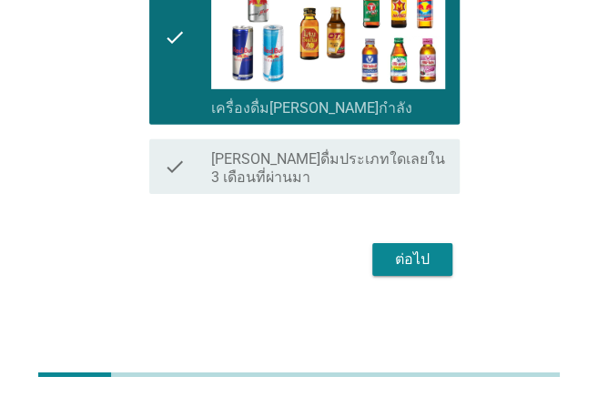
click at [435, 248] on div "ต่อไป" at bounding box center [412, 259] width 51 height 22
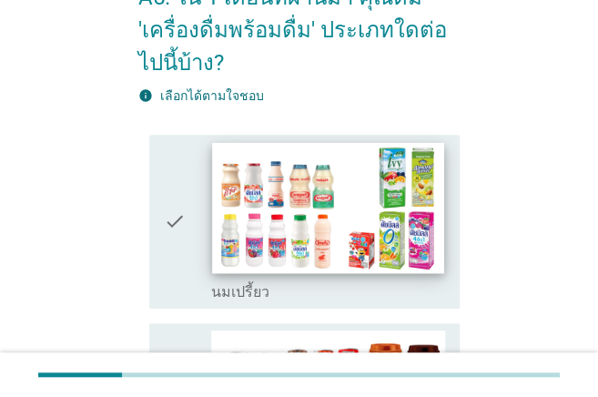
scroll to position [121, 0]
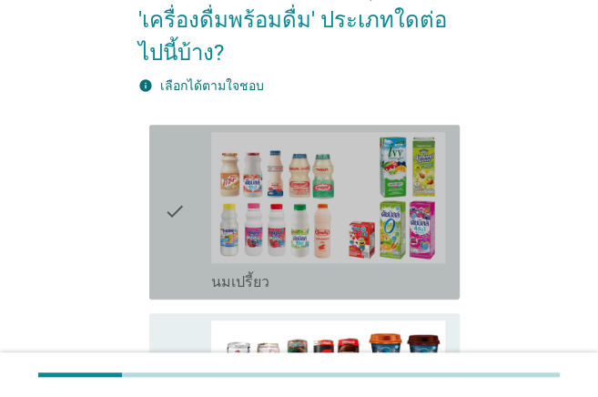
click at [187, 213] on div "check" at bounding box center [187, 212] width 46 height 160
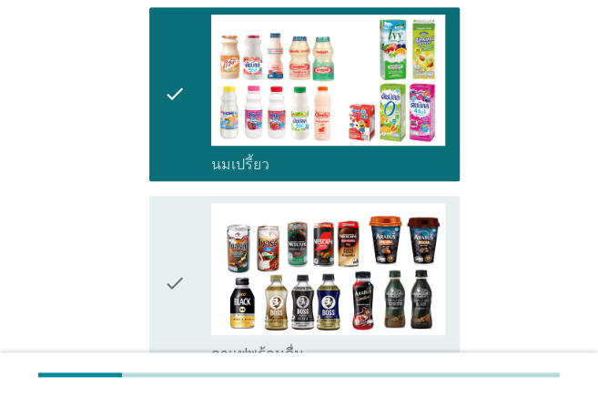
scroll to position [242, 0]
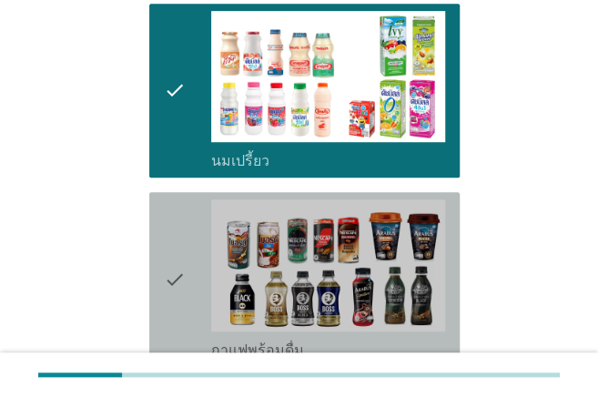
click at [166, 269] on icon "check" at bounding box center [175, 279] width 22 height 160
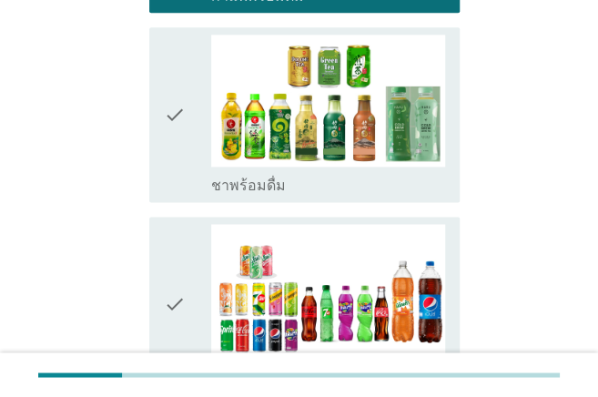
scroll to position [667, 0]
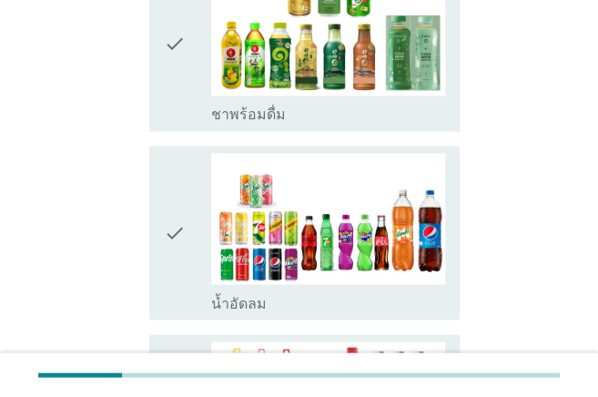
click at [166, 246] on icon "check" at bounding box center [175, 233] width 22 height 160
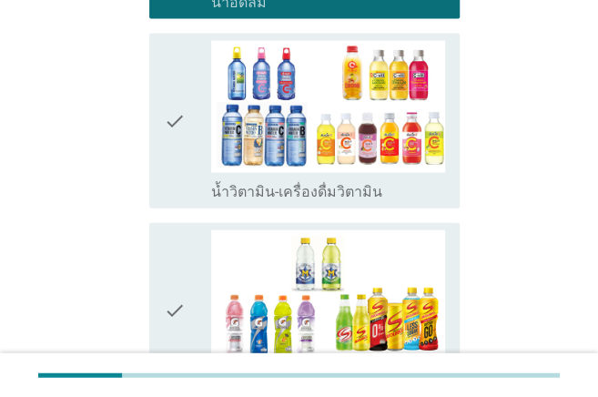
scroll to position [970, 0]
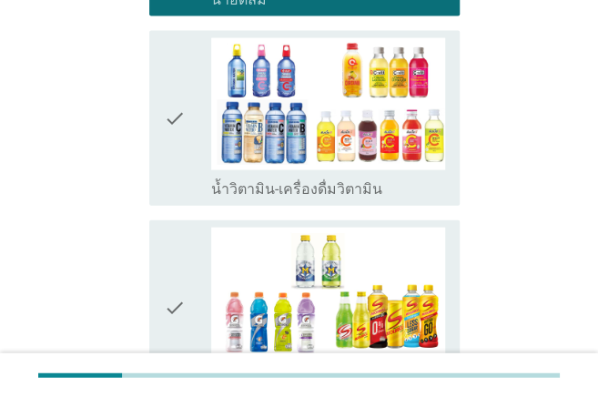
click at [176, 117] on icon "check" at bounding box center [175, 118] width 22 height 160
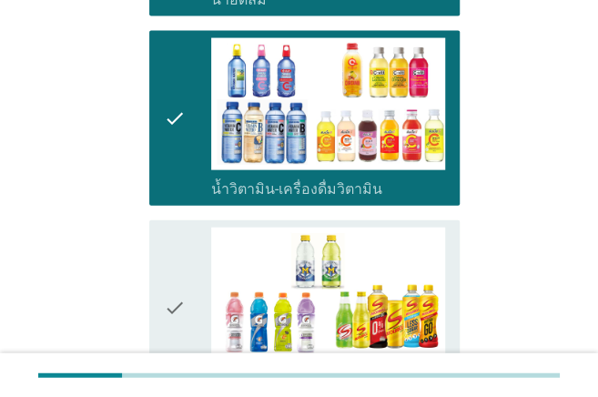
scroll to position [1092, 0]
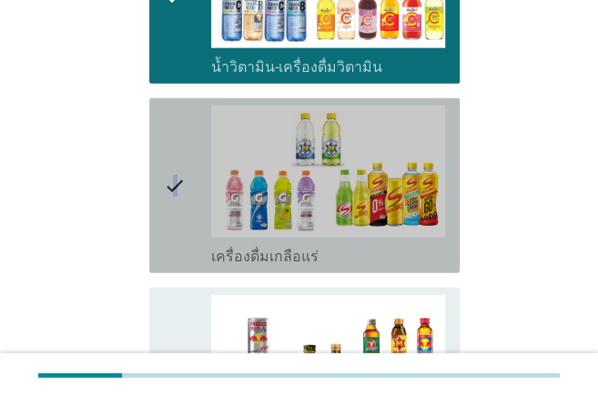
click at [175, 162] on icon "check" at bounding box center [175, 186] width 22 height 160
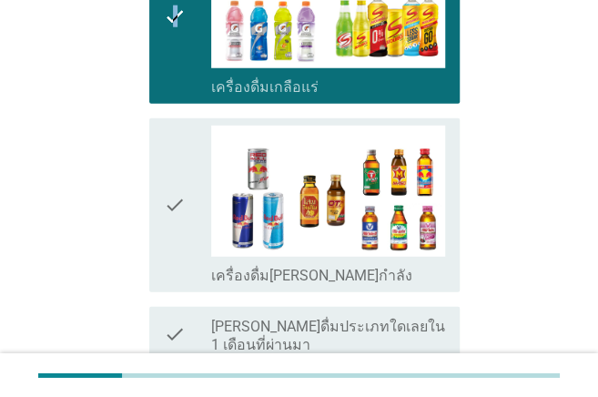
scroll to position [1273, 0]
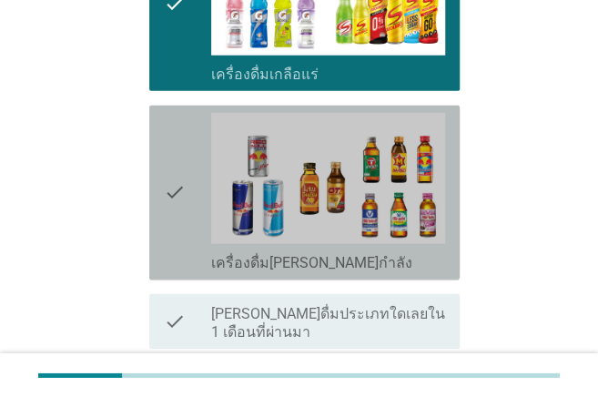
click at [175, 162] on icon "check" at bounding box center [175, 193] width 22 height 160
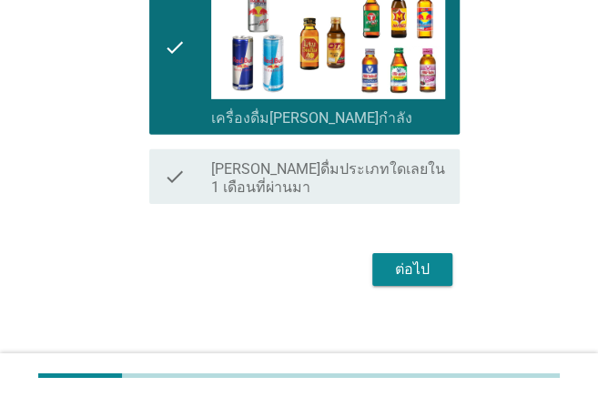
scroll to position [1428, 0]
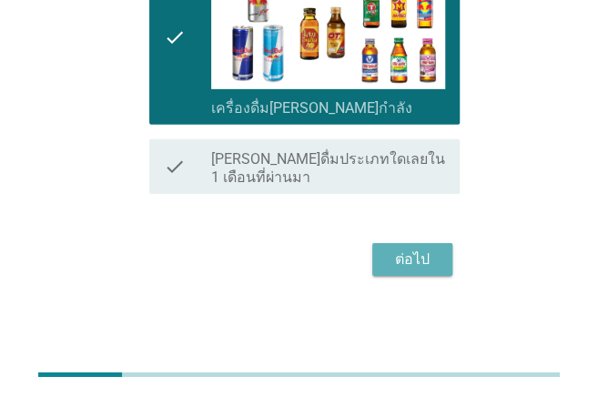
click at [433, 264] on div "ต่อไป" at bounding box center [412, 259] width 51 height 22
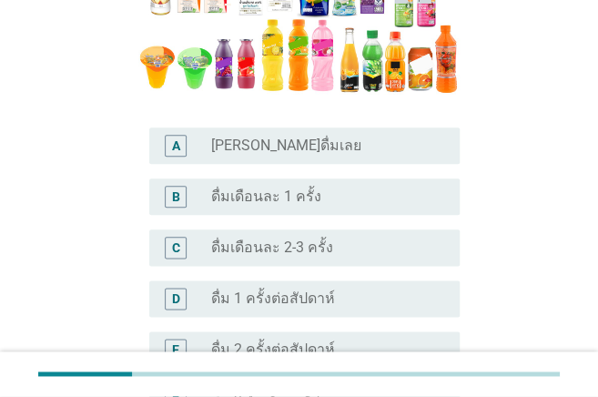
scroll to position [424, 0]
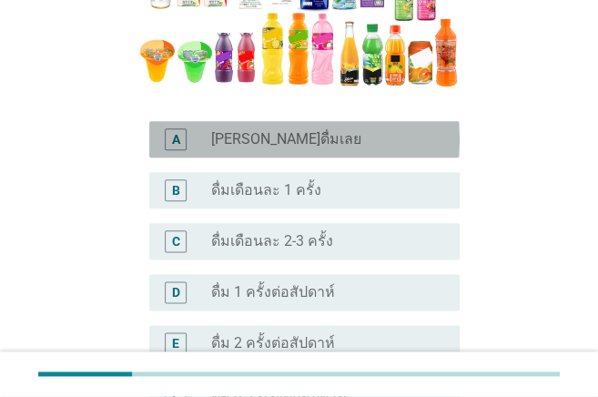
click at [324, 144] on div "radio_button_unchecked [PERSON_NAME]ดื่มเลย" at bounding box center [320, 139] width 219 height 18
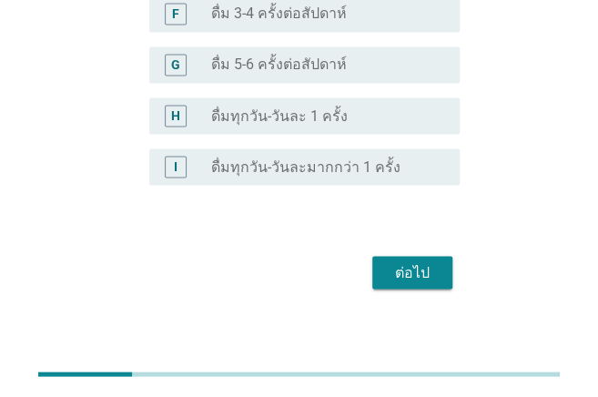
scroll to position [819, 0]
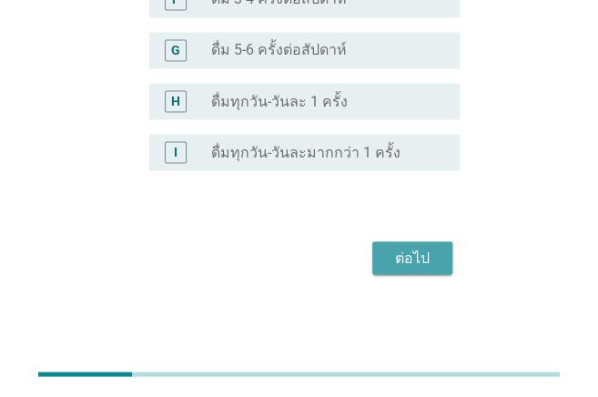
click at [404, 243] on button "ต่อไป" at bounding box center [412, 257] width 80 height 33
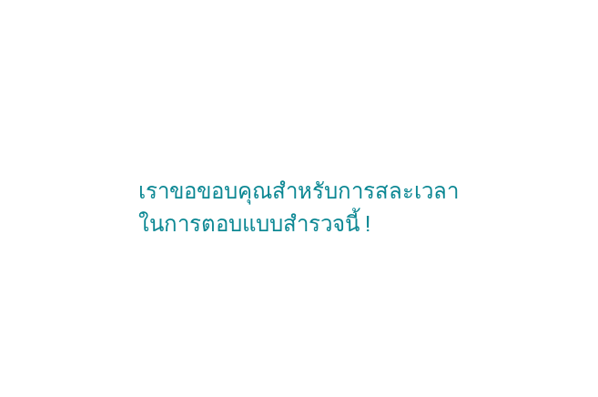
scroll to position [0, 0]
